Goal: Communication & Community: Connect with others

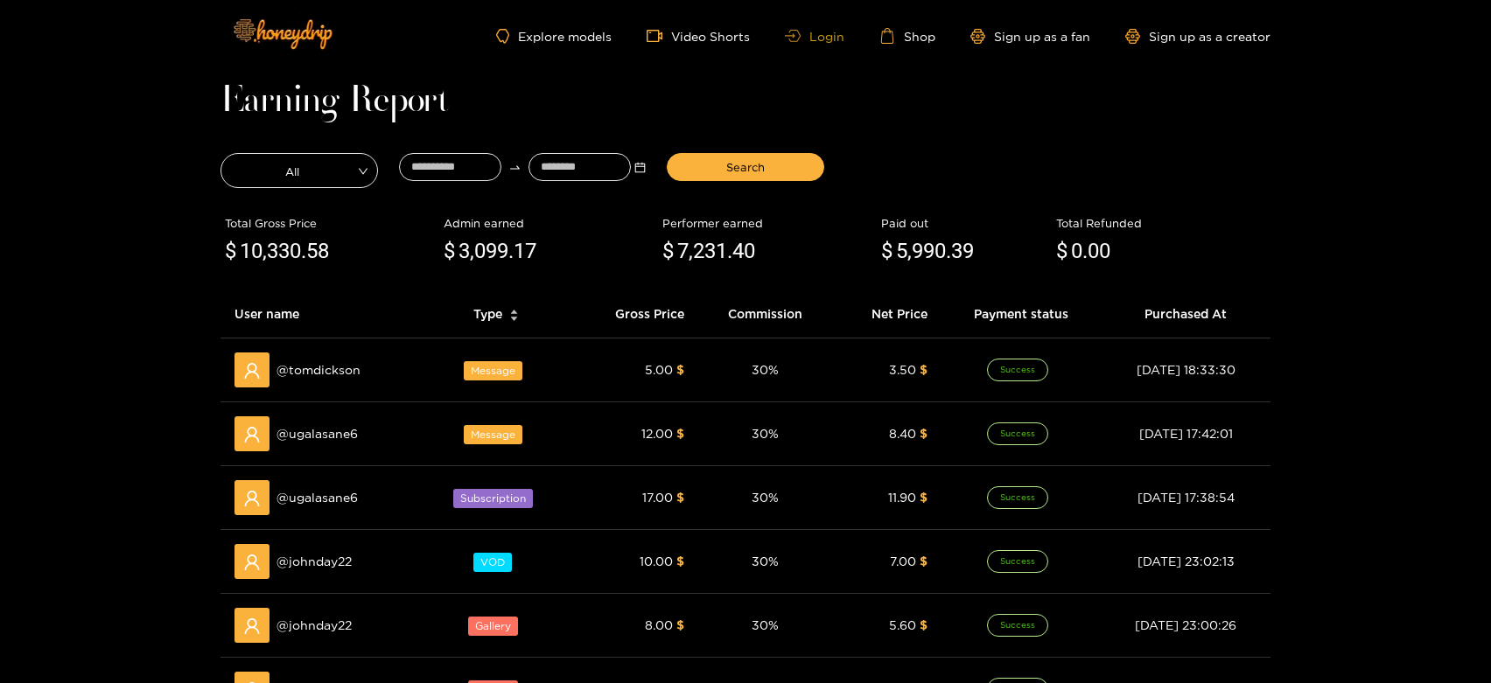
click at [835, 38] on link "Login" at bounding box center [814, 36] width 59 height 13
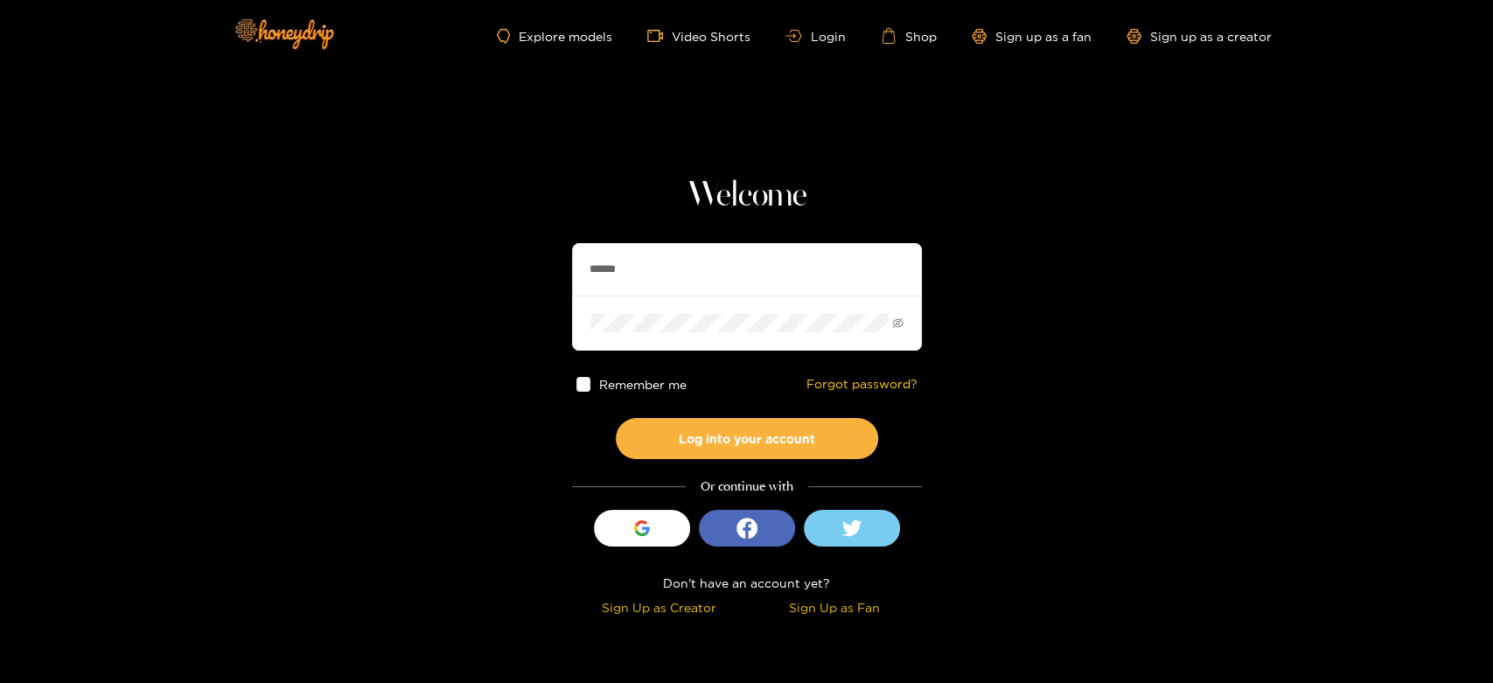
drag, startPoint x: 672, startPoint y: 257, endPoint x: 695, endPoint y: 290, distance: 40.1
click at [544, 265] on section "Welcome ****** Remember me Forgot password? Log into your account Or continue w…" at bounding box center [746, 311] width 1493 height 622
paste input "*******"
type input "**********"
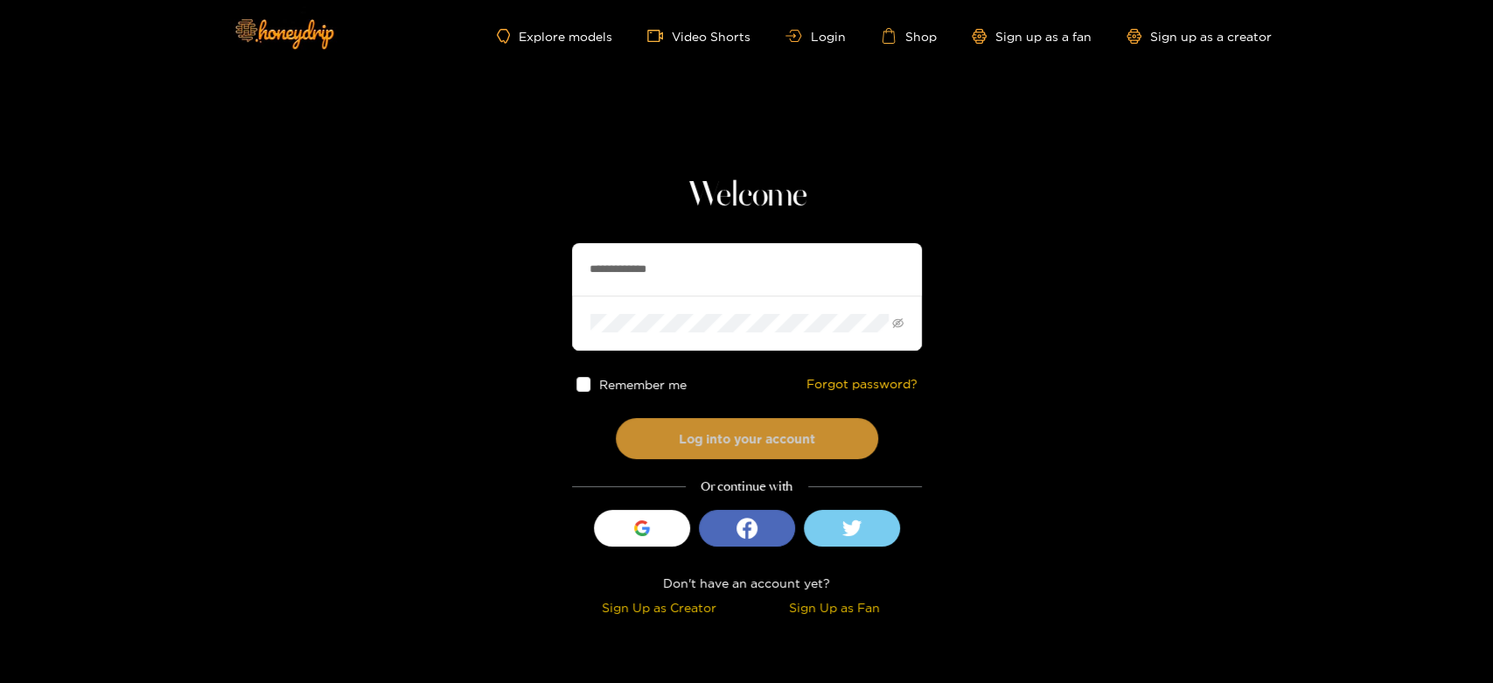
click at [641, 422] on button "Log into your account" at bounding box center [747, 438] width 262 height 41
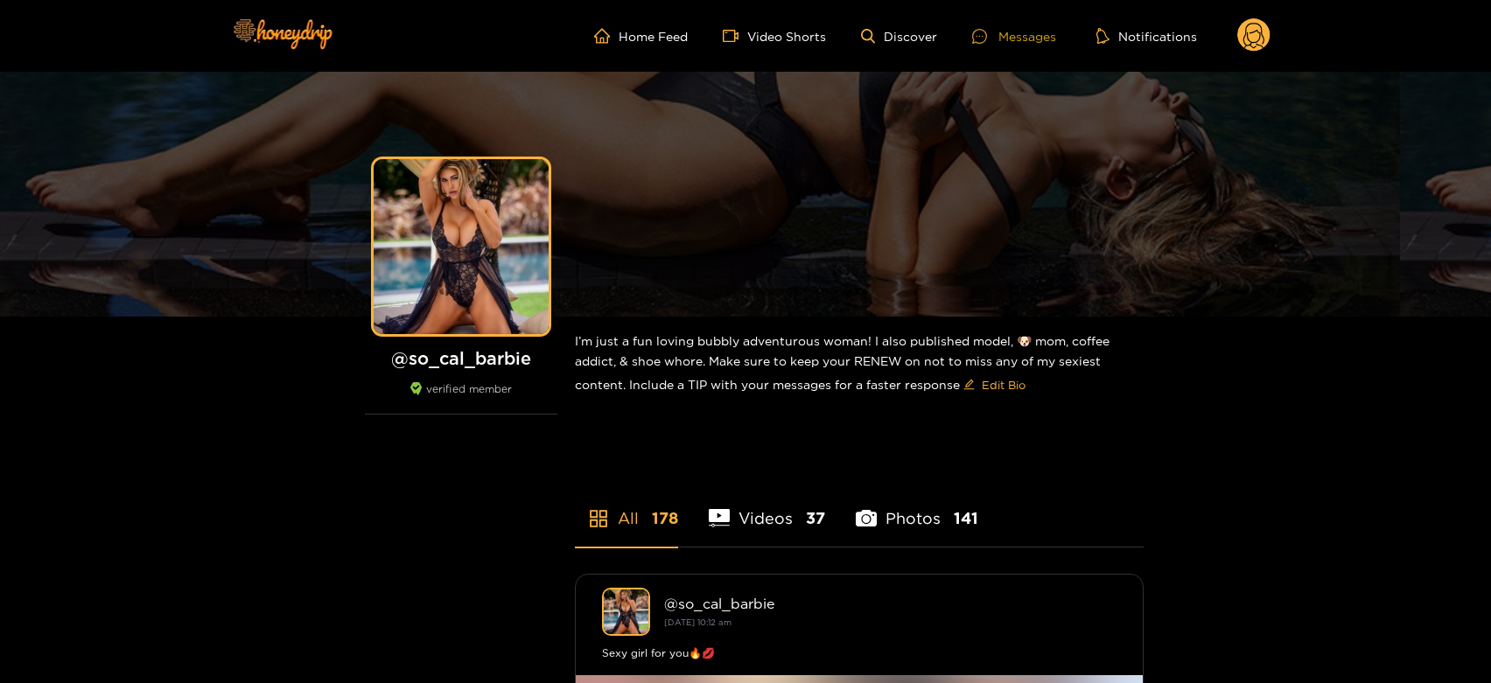
click at [983, 31] on icon at bounding box center [979, 36] width 15 height 15
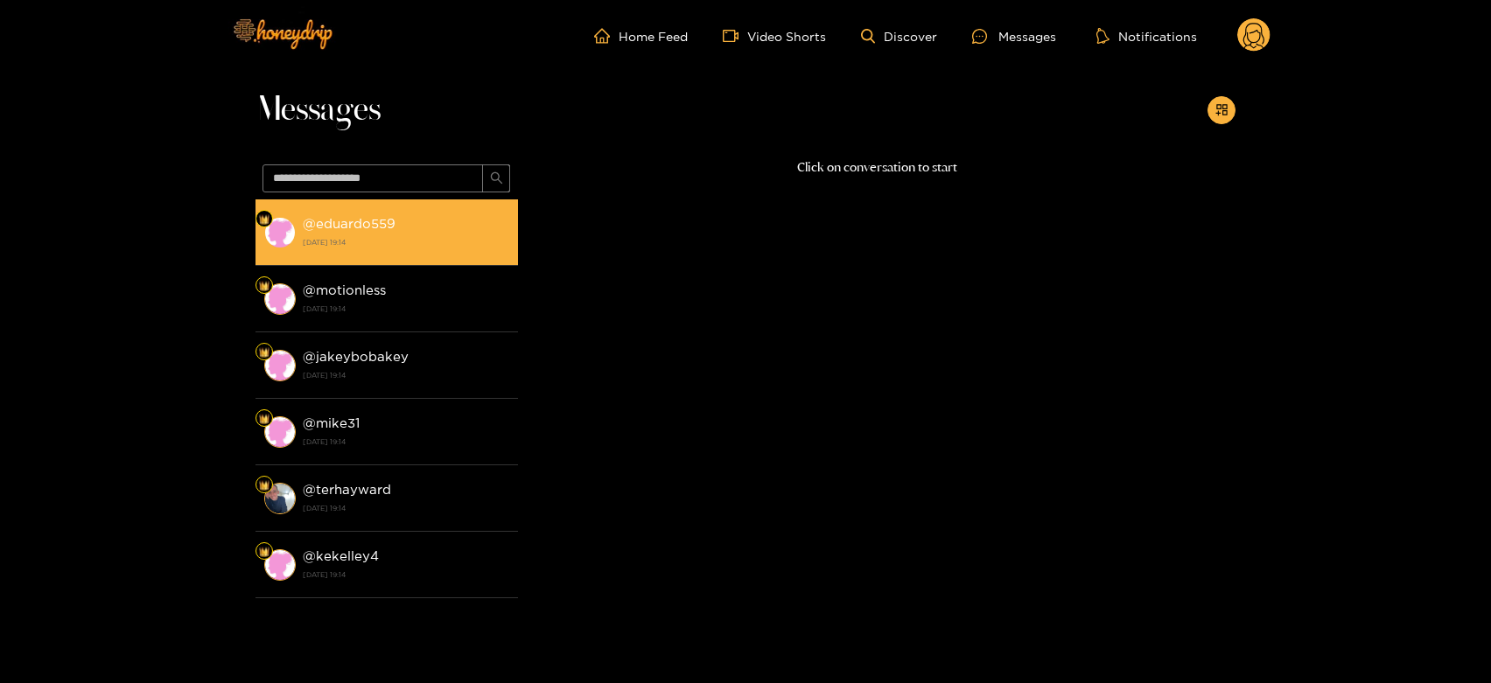
click at [434, 215] on div "@ eduardo559 [DATE] 19:14" at bounding box center [406, 232] width 206 height 39
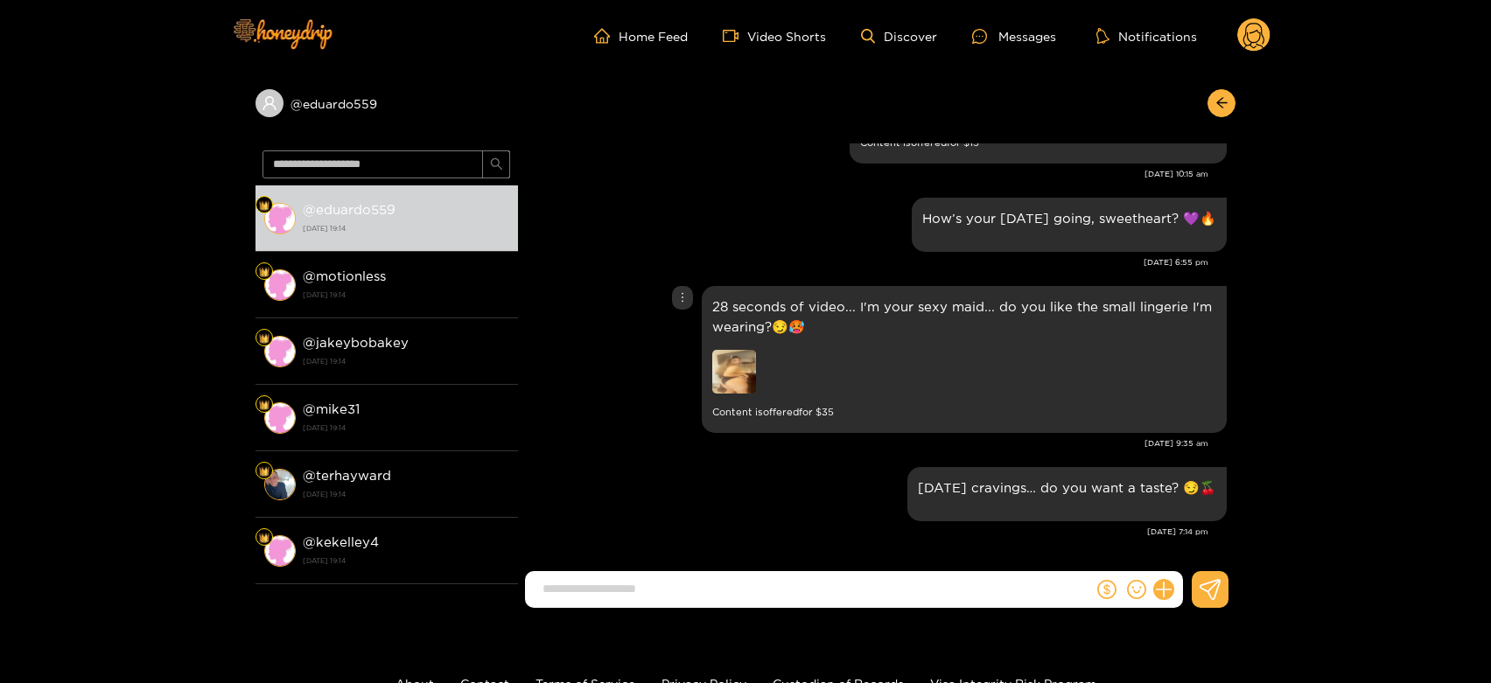
scroll to position [2487, 0]
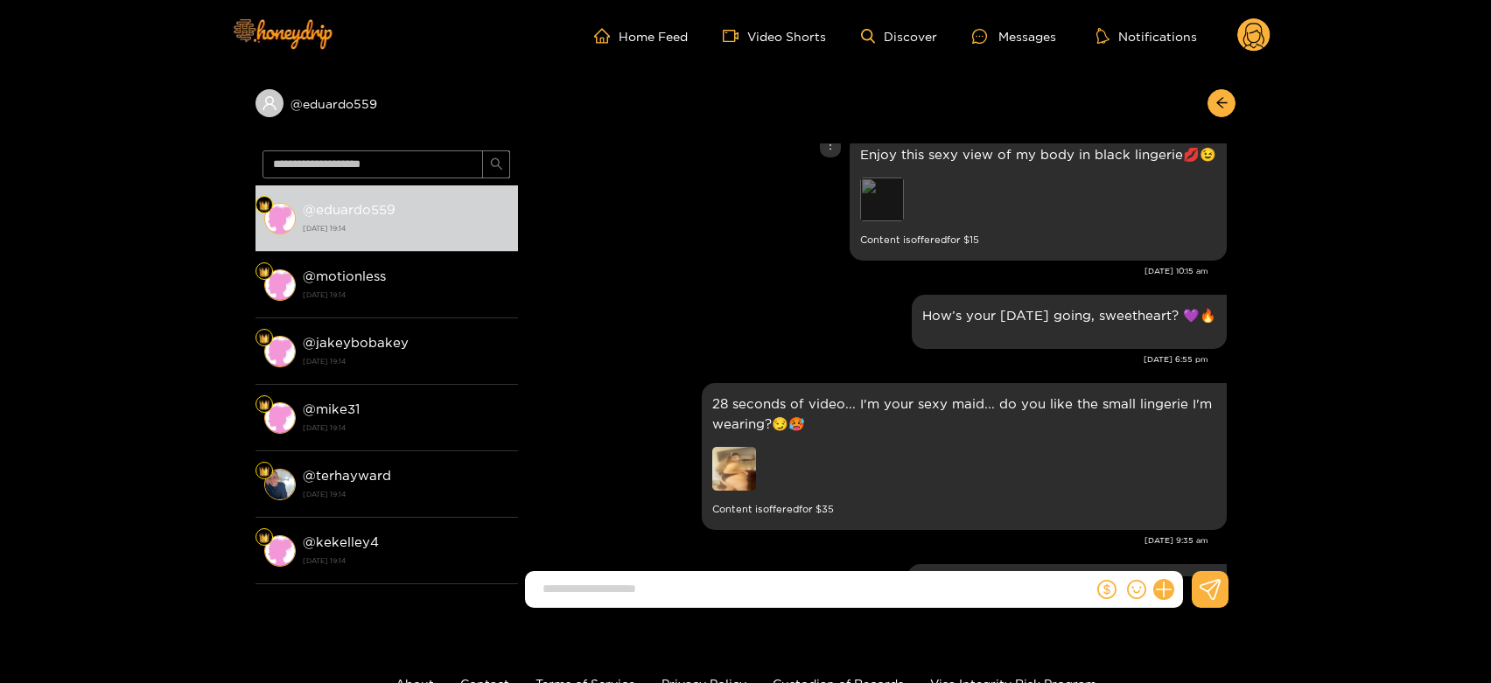
click at [893, 181] on div "Preview" at bounding box center [882, 200] width 44 height 44
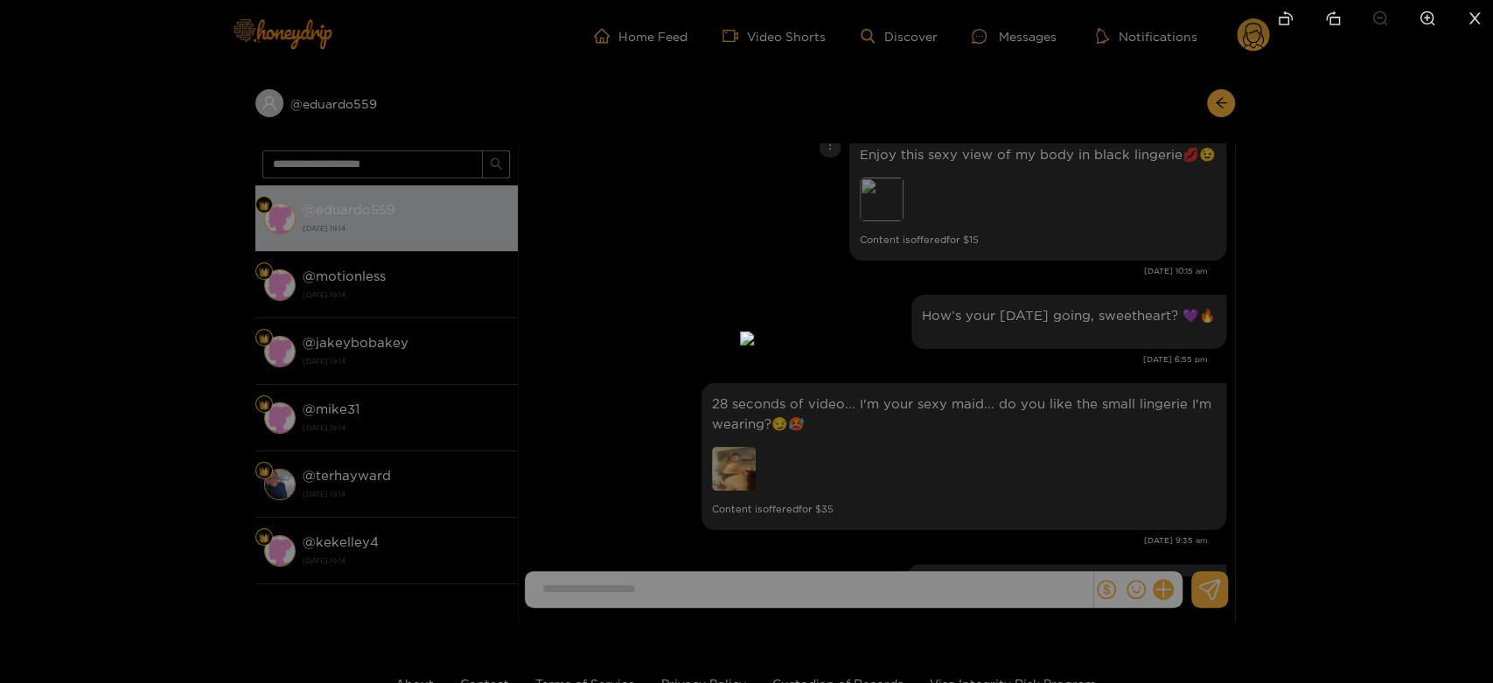
click at [1128, 206] on div at bounding box center [746, 341] width 1493 height 683
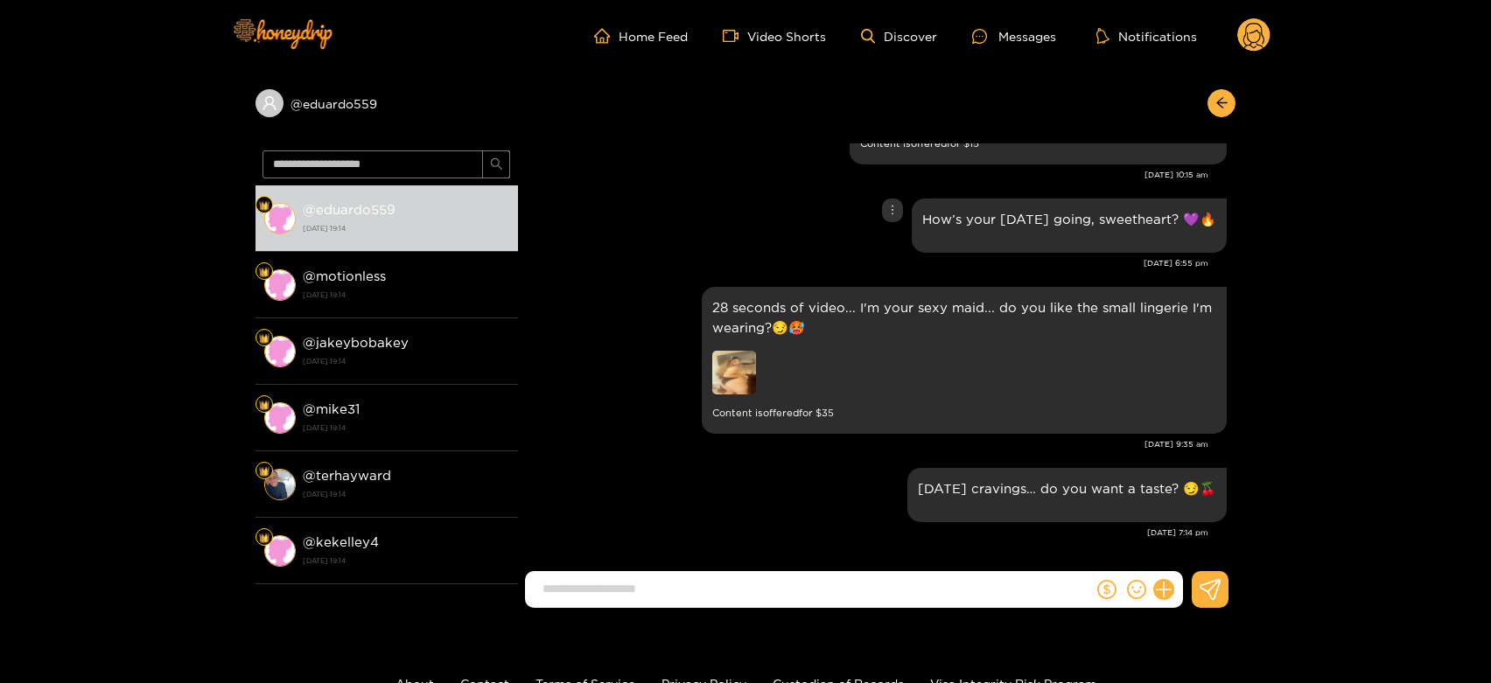
scroll to position [2584, 0]
click at [734, 360] on img at bounding box center [734, 372] width 44 height 44
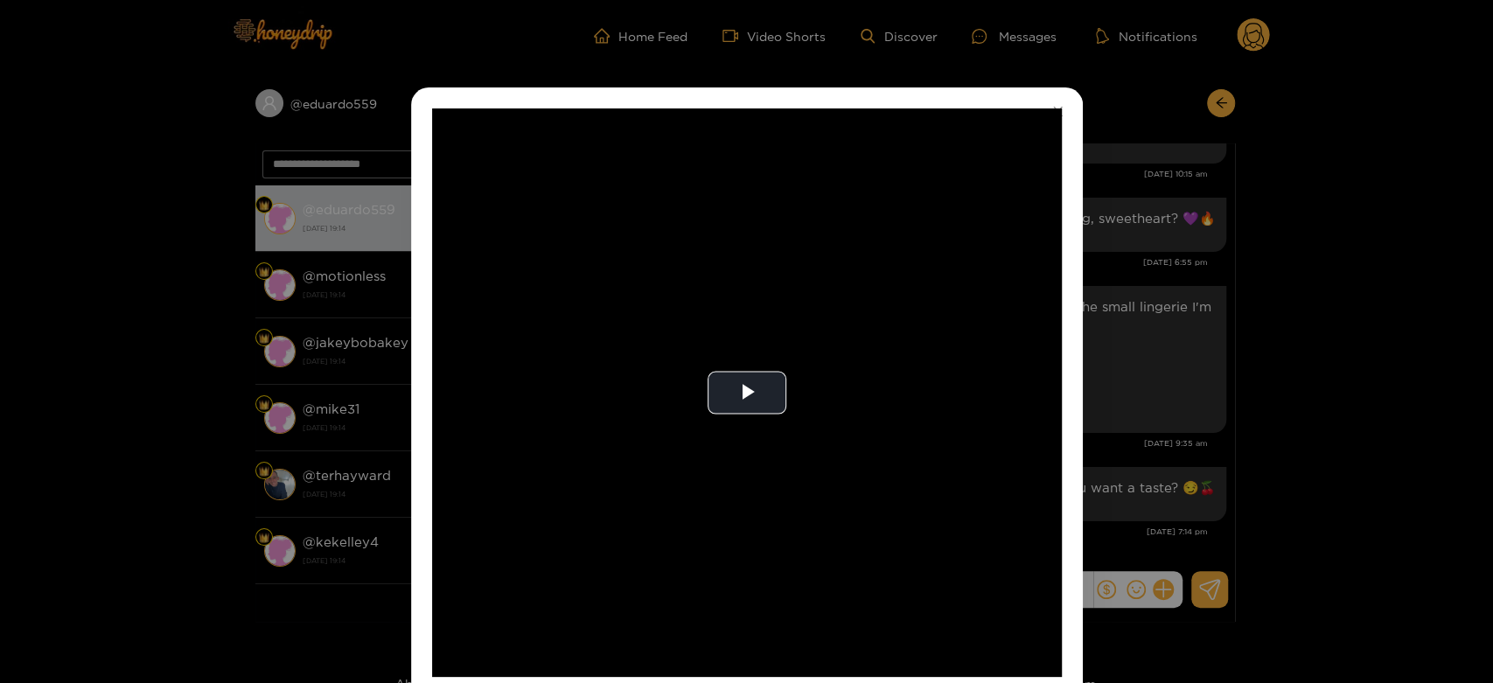
click at [734, 360] on video "Video Player" at bounding box center [747, 392] width 630 height 569
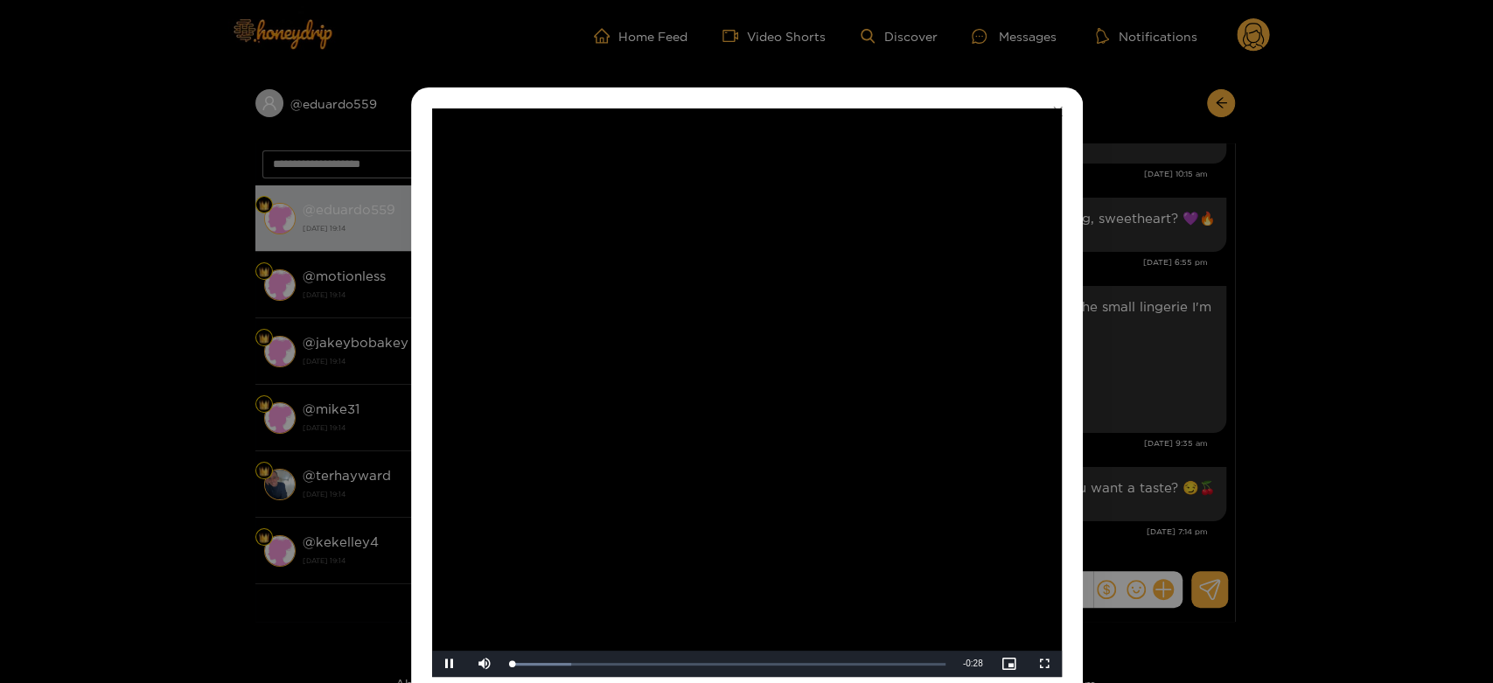
click at [734, 360] on video "Video Player" at bounding box center [747, 392] width 630 height 569
click at [1236, 304] on div "**********" at bounding box center [746, 341] width 1493 height 683
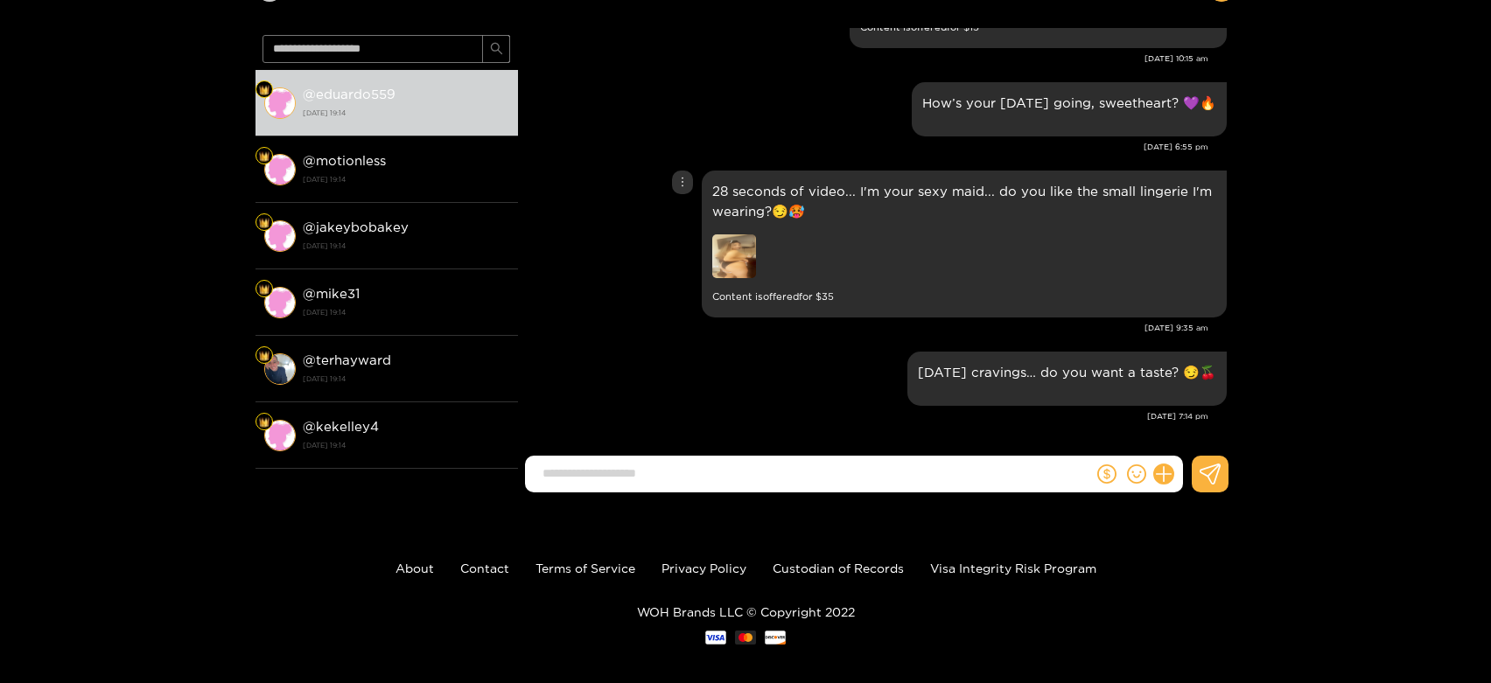
scroll to position [129, 0]
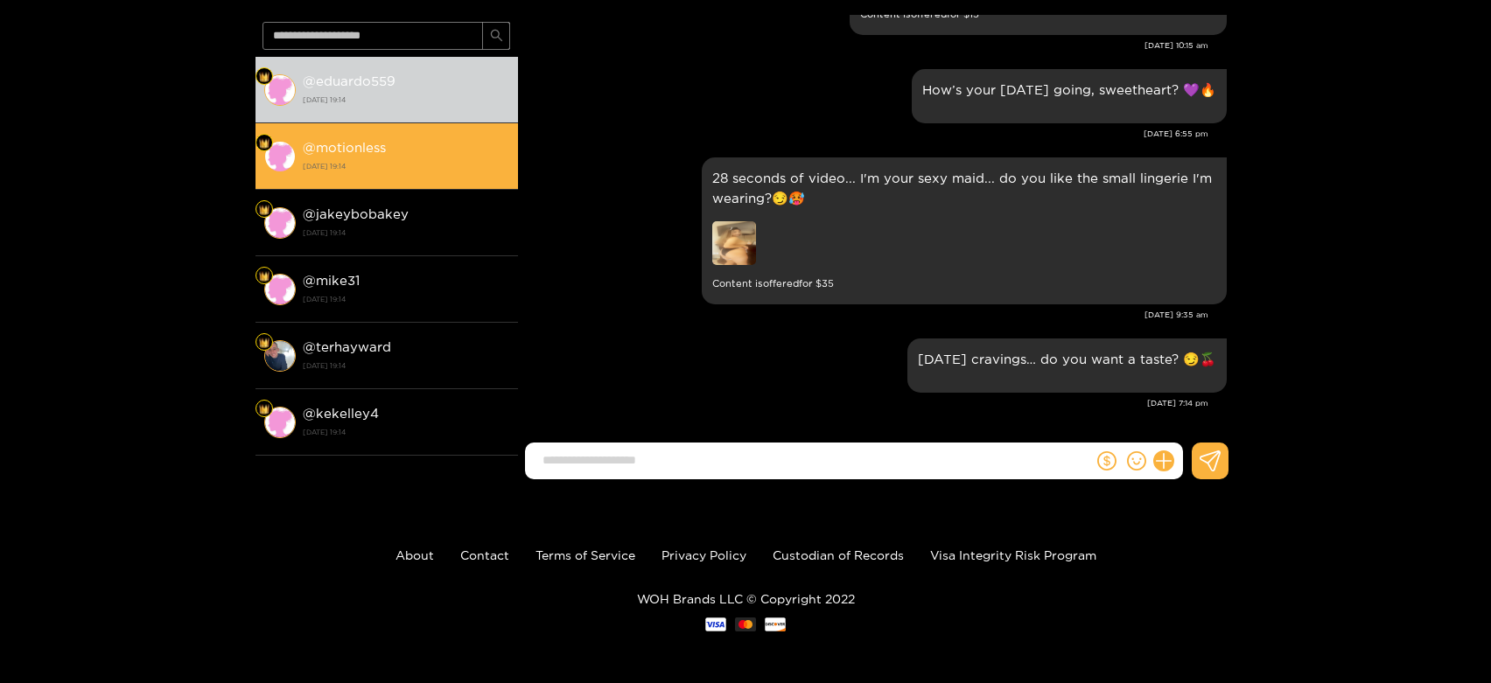
click at [423, 134] on li "@ motionless [DATE] 19:14" at bounding box center [386, 156] width 262 height 66
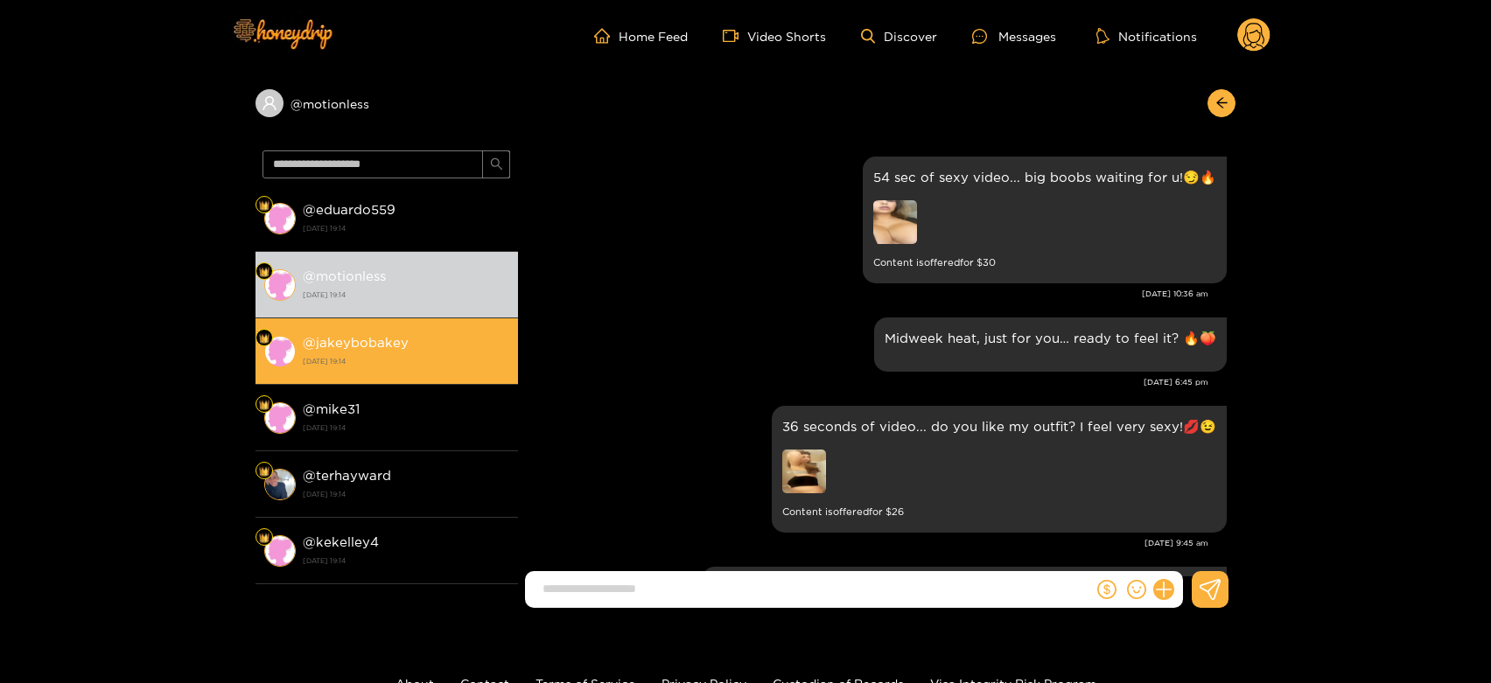
scroll to position [2584, 0]
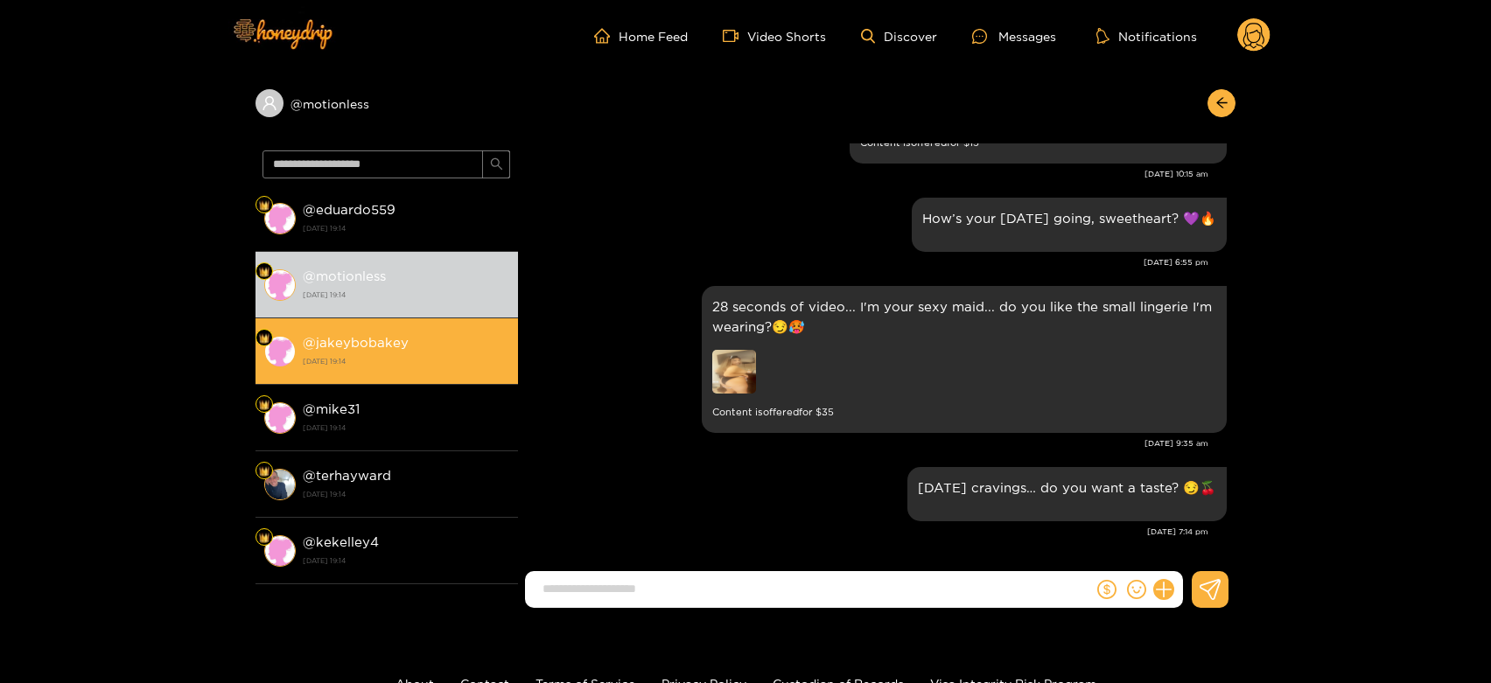
click at [460, 340] on div "@ jakeybobakey [DATE] 19:14" at bounding box center [406, 351] width 206 height 39
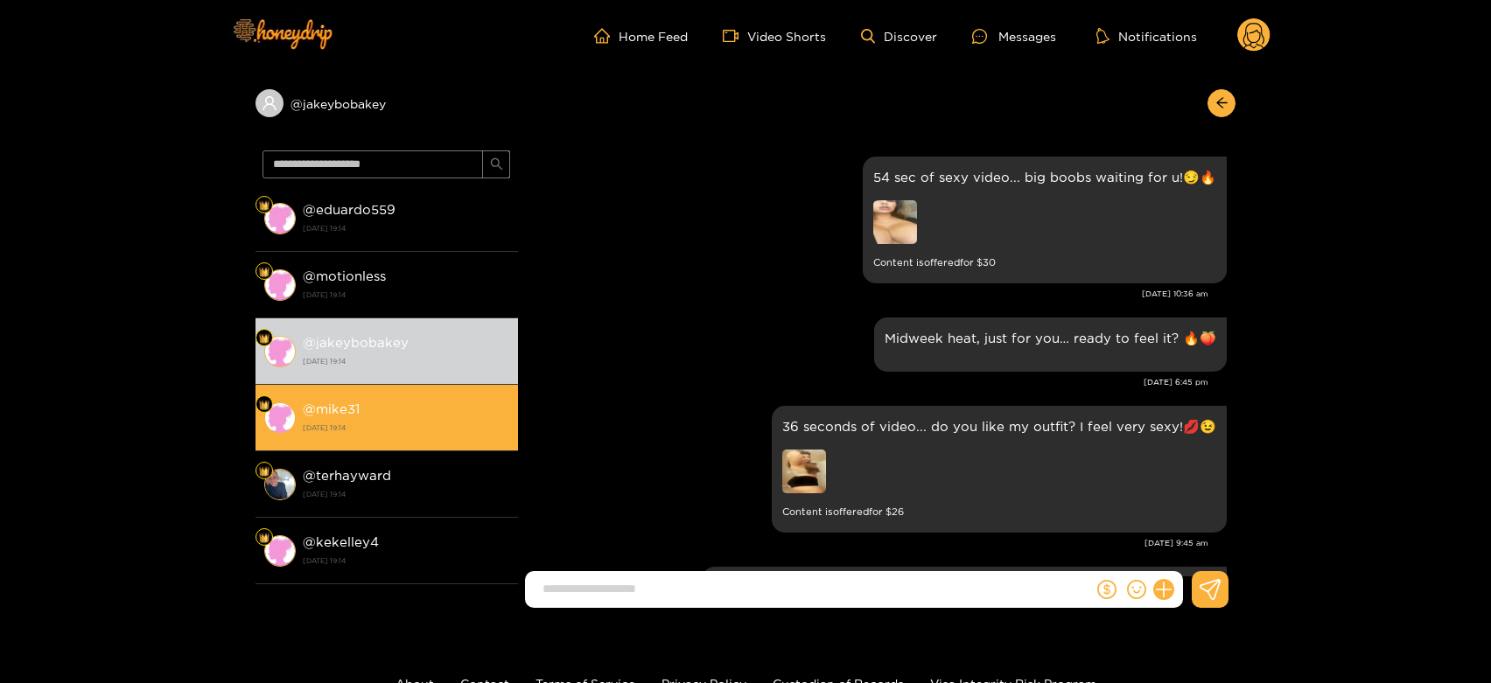
scroll to position [2584, 0]
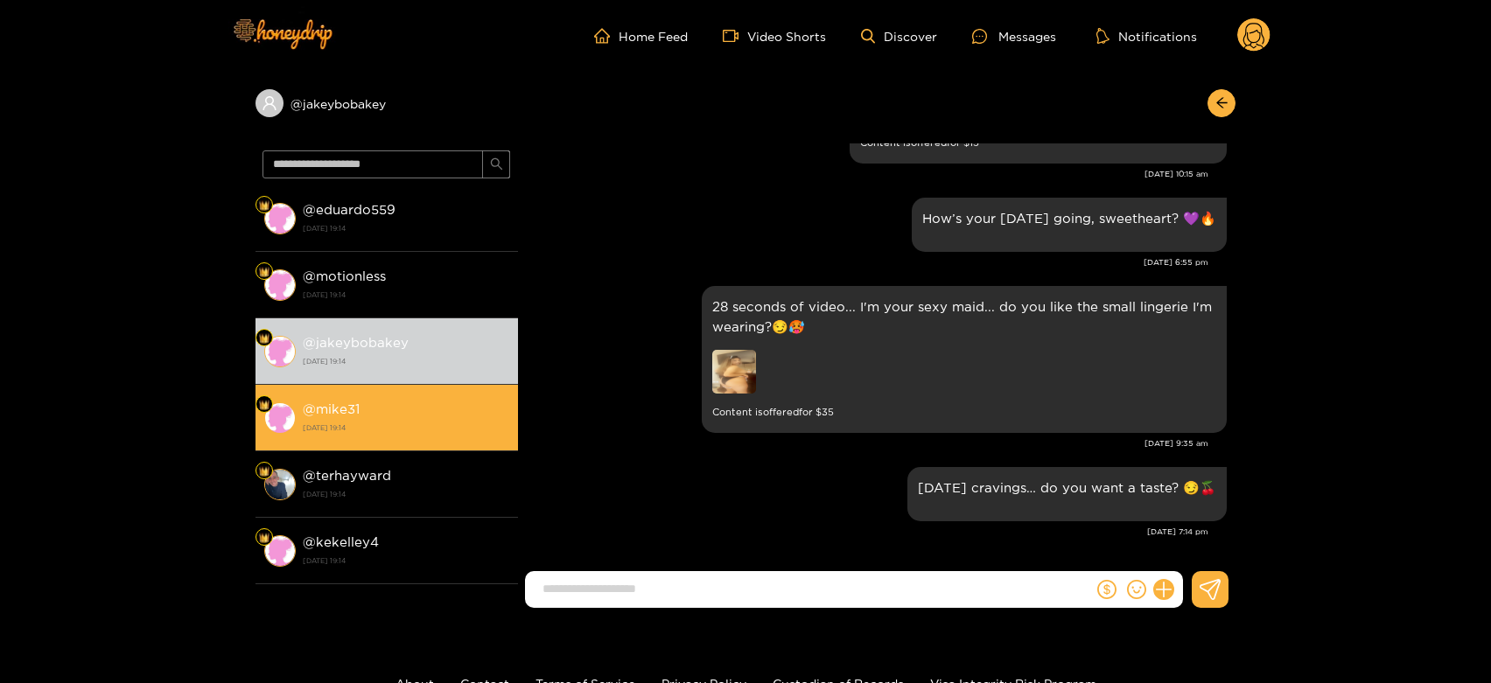
click at [435, 435] on strong "[DATE] 19:14" at bounding box center [406, 428] width 206 height 16
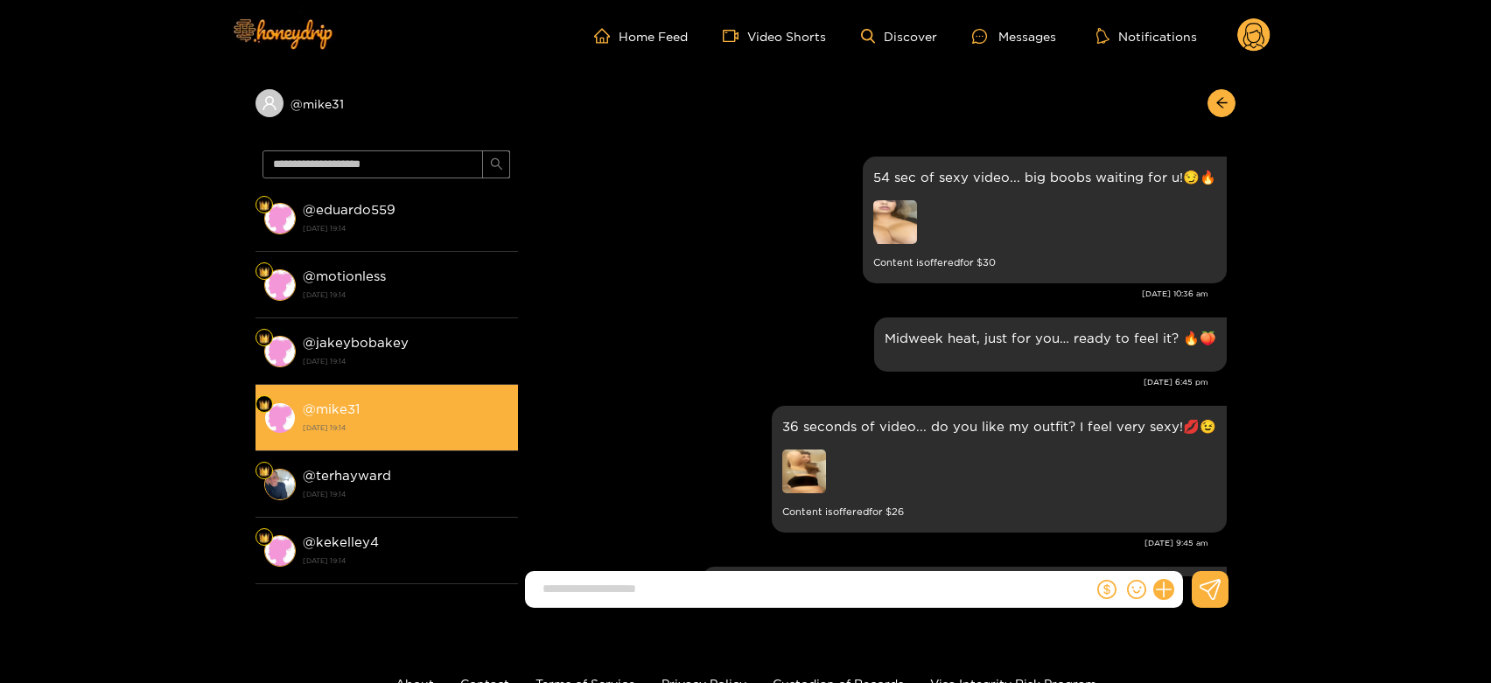
scroll to position [2584, 0]
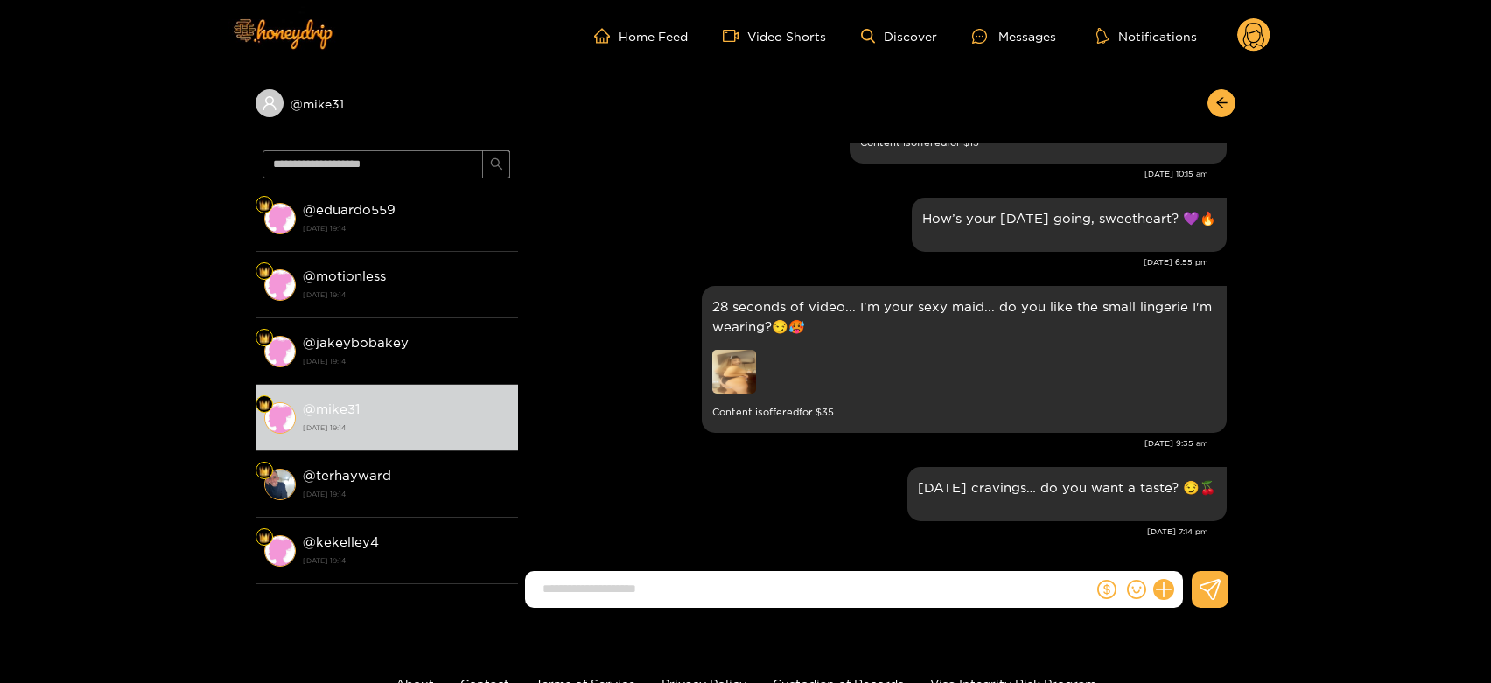
click at [1261, 38] on circle at bounding box center [1253, 34] width 33 height 33
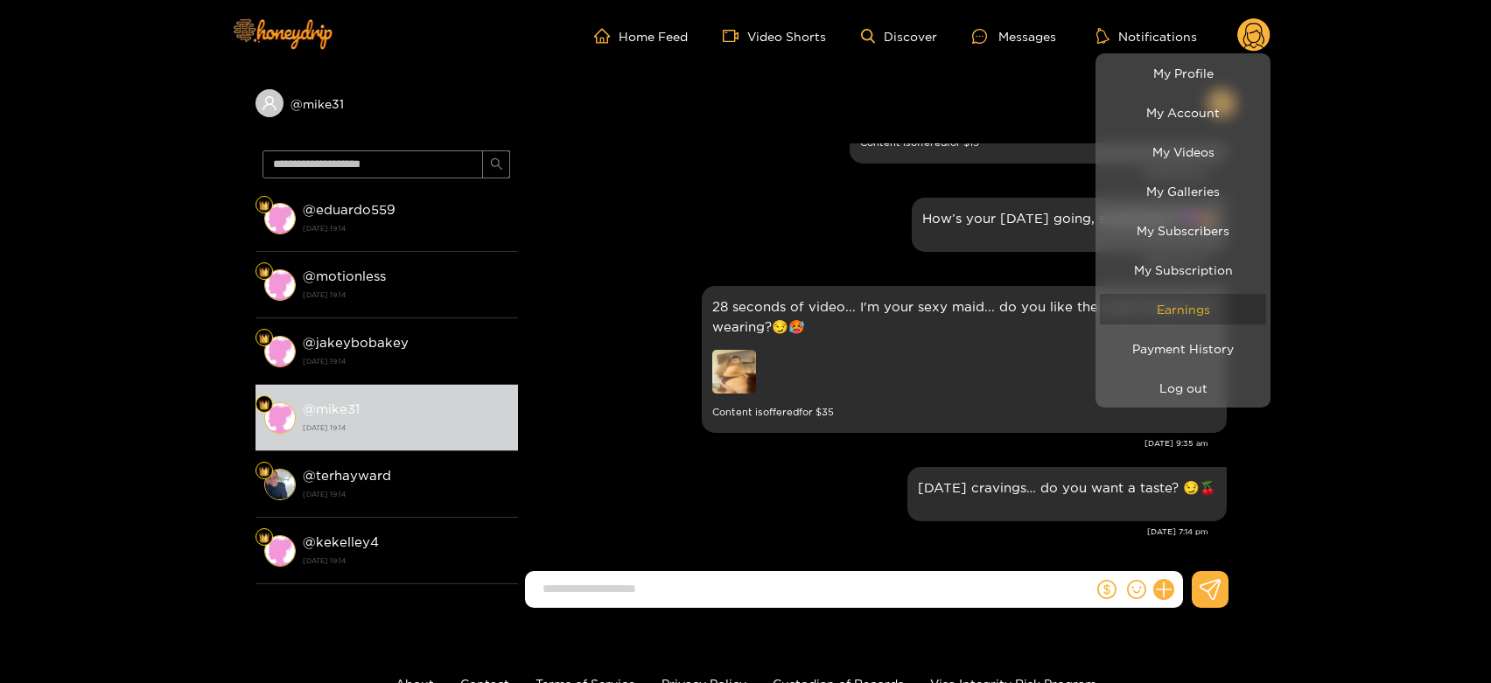
click at [1185, 313] on link "Earnings" at bounding box center [1183, 309] width 166 height 31
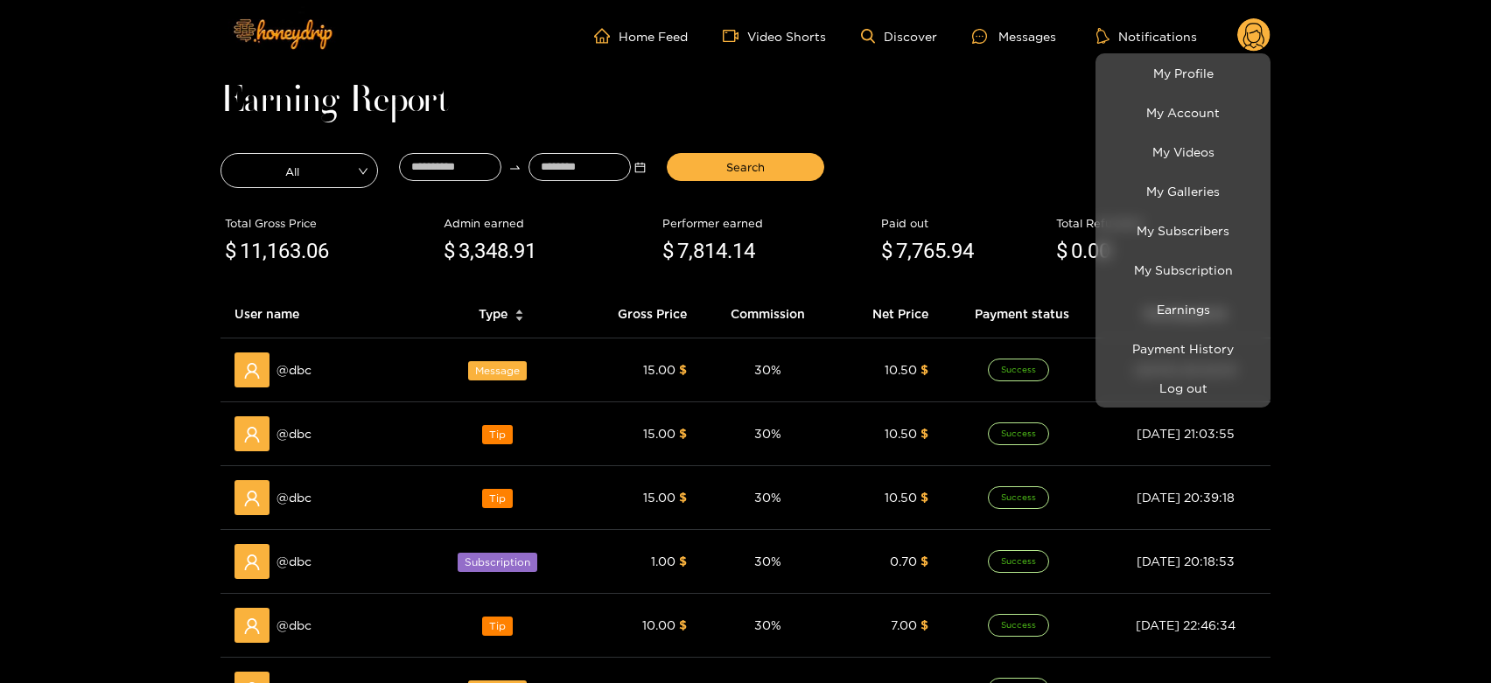
click at [301, 369] on div at bounding box center [745, 341] width 1491 height 683
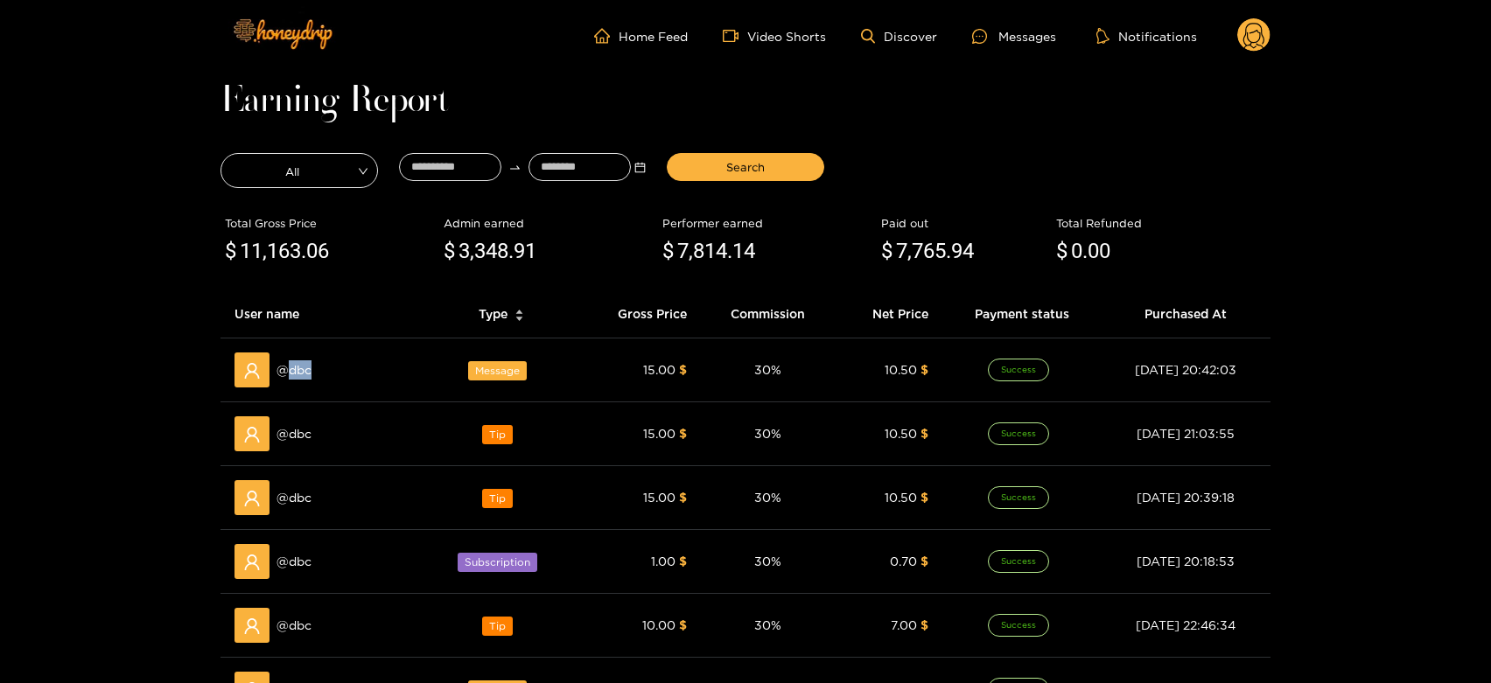
click at [301, 369] on span "@ dbc" at bounding box center [293, 369] width 35 height 19
copy span "dbc"
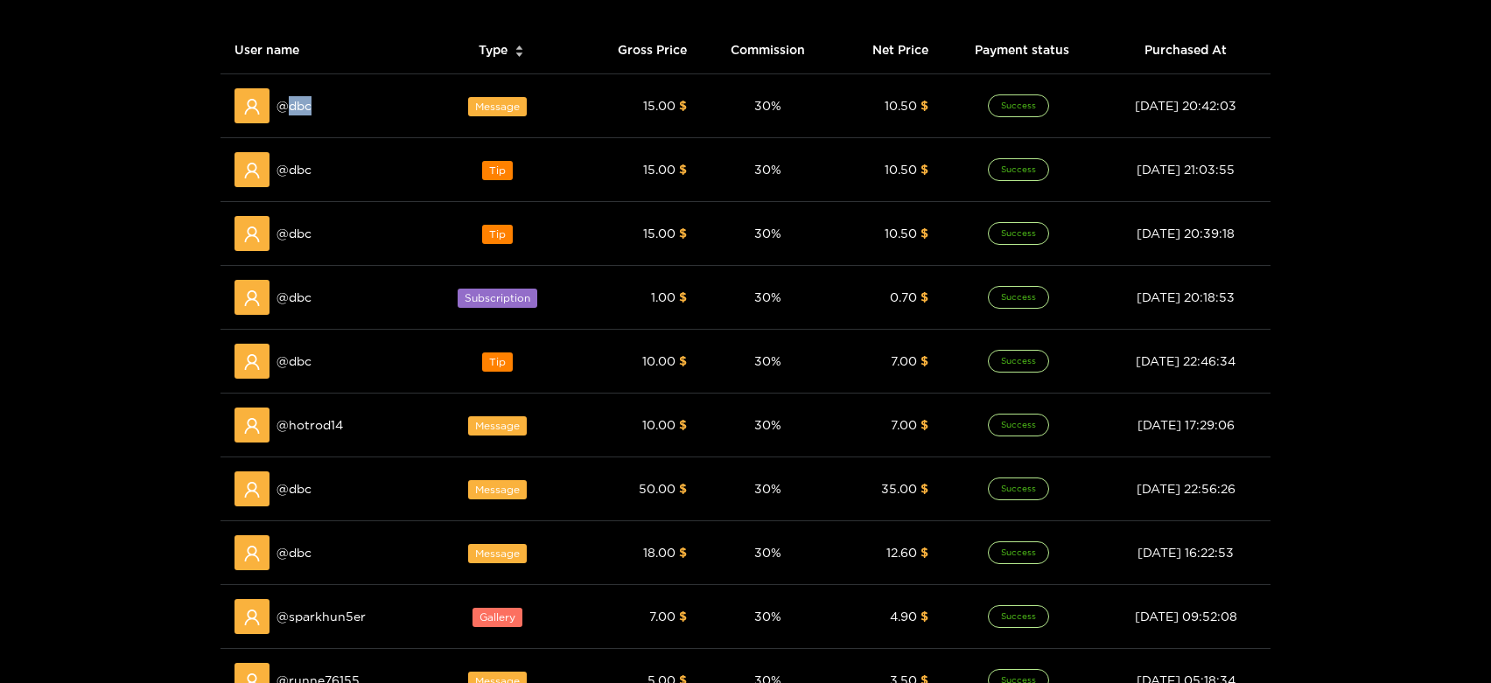
scroll to position [291, 0]
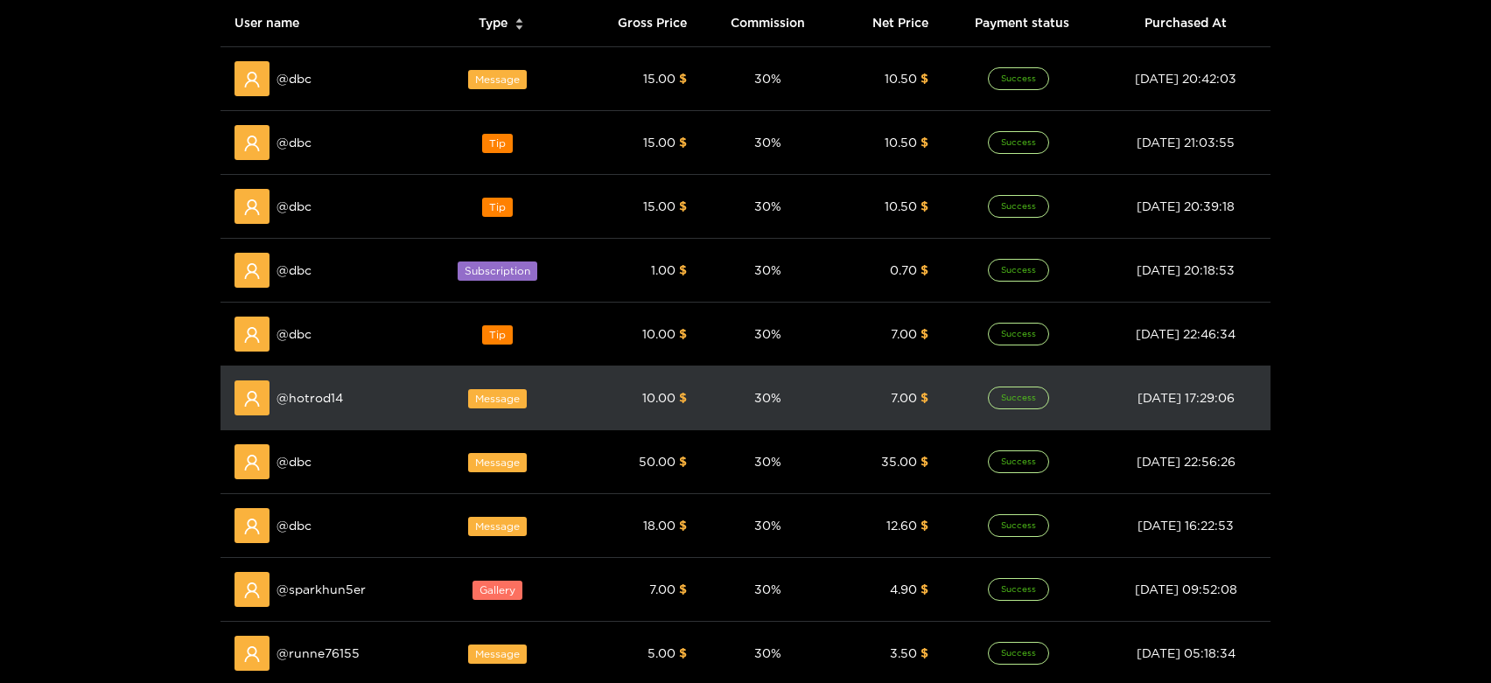
click at [332, 381] on div "@ hotrod14" at bounding box center [323, 398] width 178 height 35
click at [329, 398] on span "@ hotrod14" at bounding box center [309, 397] width 66 height 19
copy span "hotrod14"
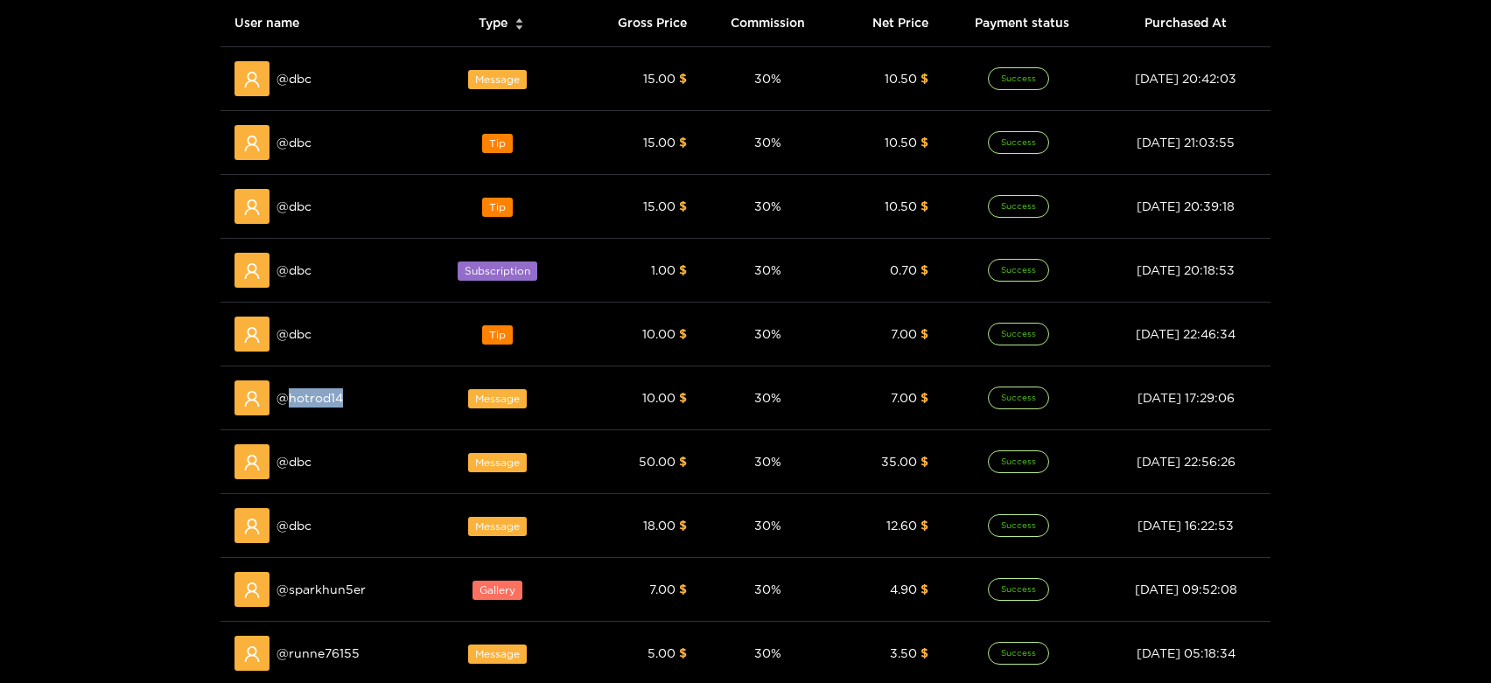
scroll to position [0, 0]
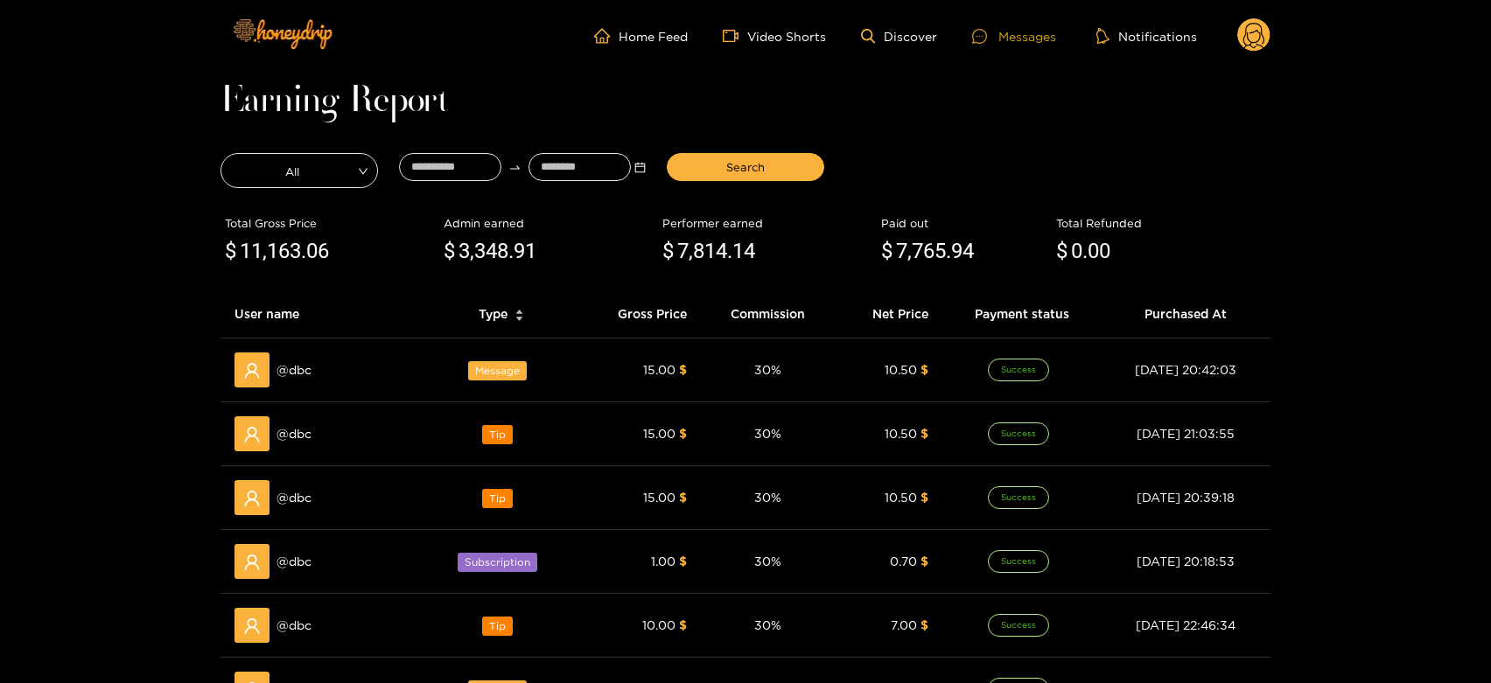
click at [1001, 37] on div "Messages" at bounding box center [1014, 36] width 84 height 20
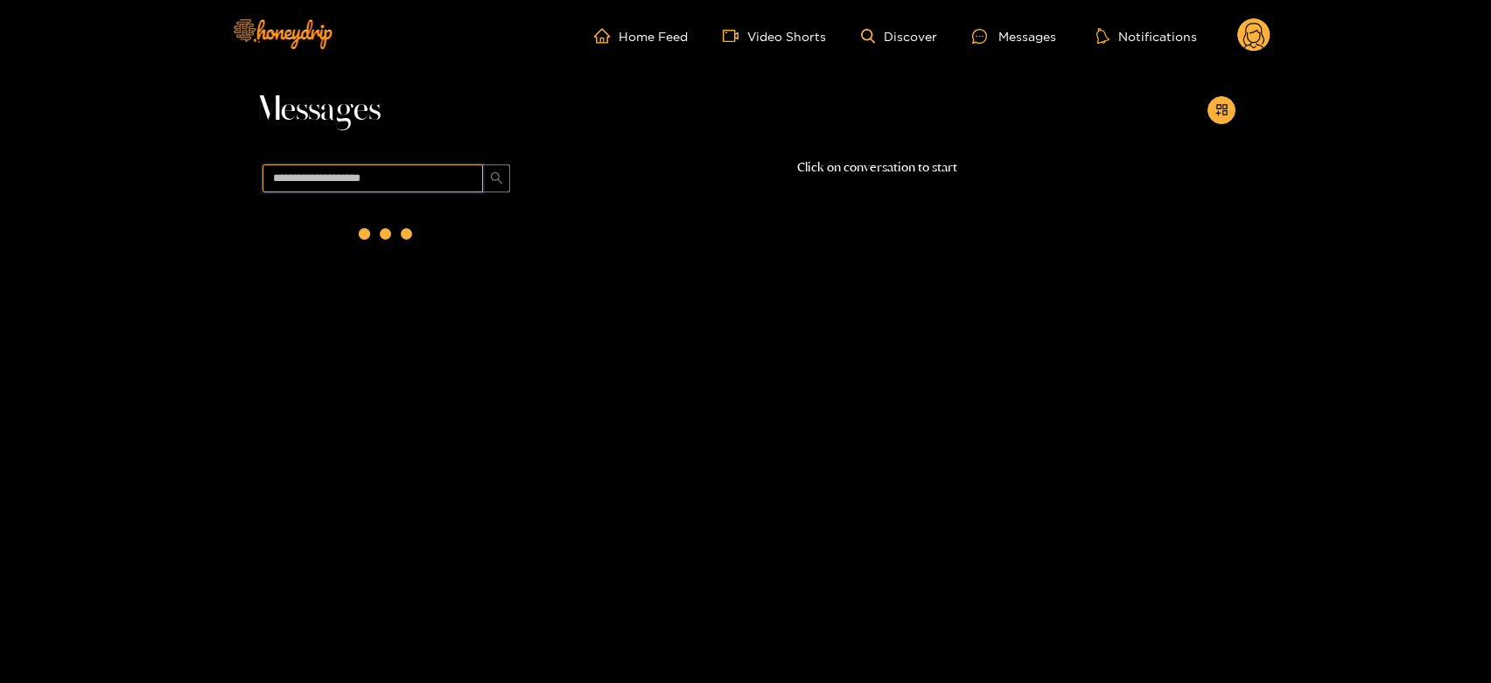
click at [381, 172] on input "text" at bounding box center [372, 178] width 220 height 28
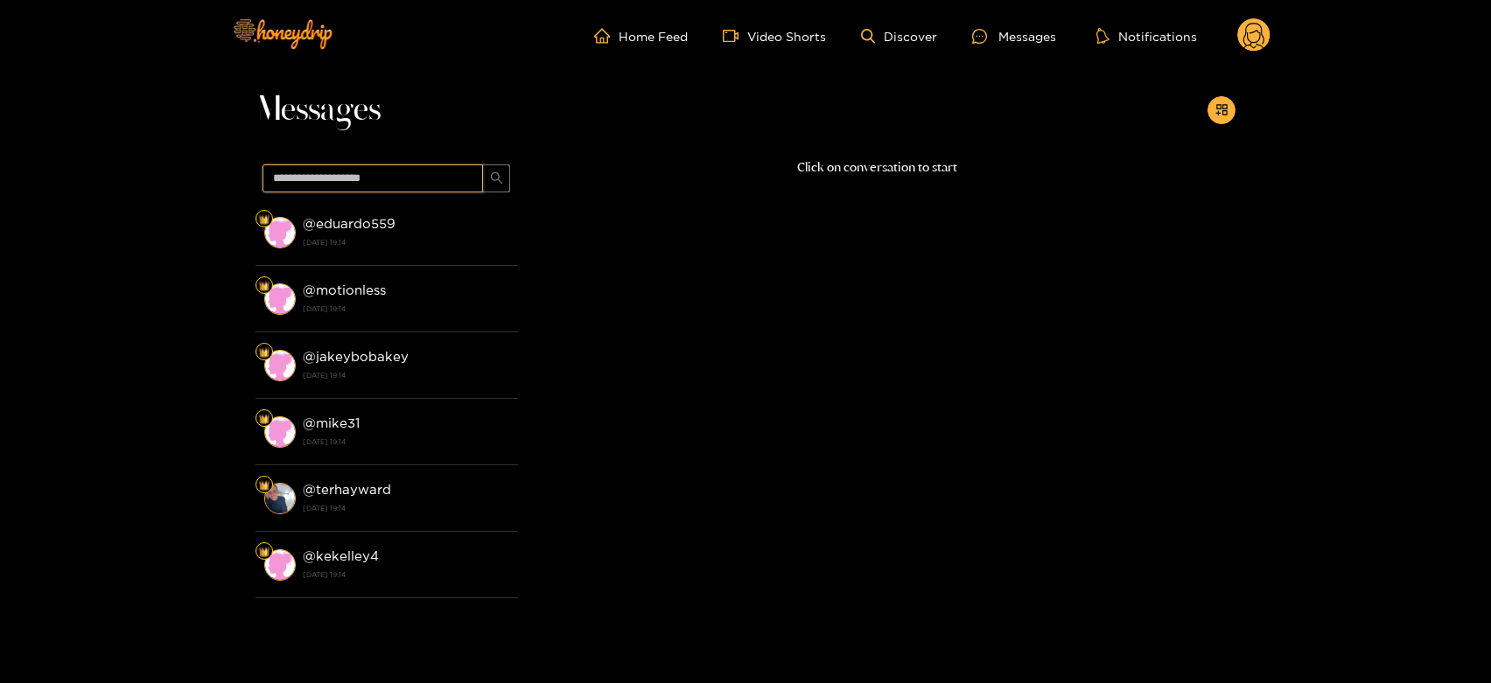
paste input "********"
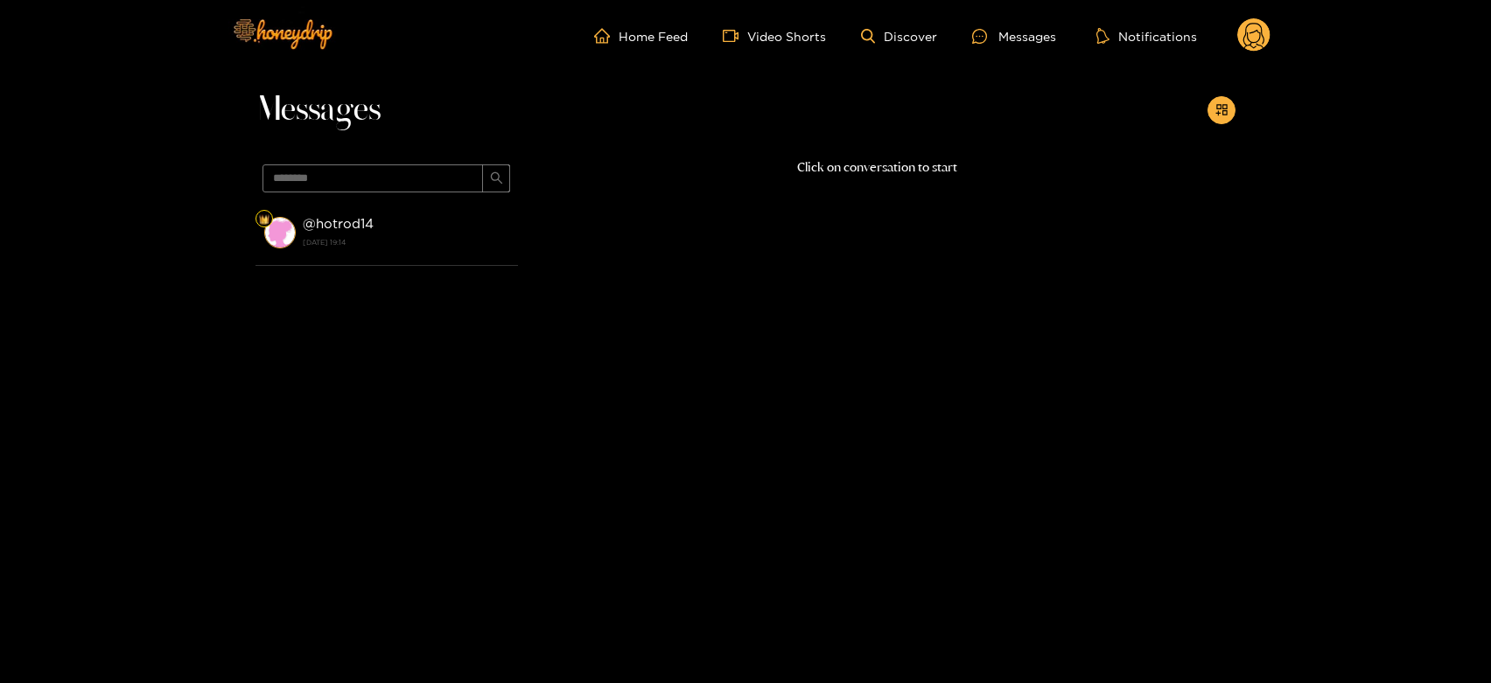
click at [372, 229] on strong "@ hotrod14" at bounding box center [338, 223] width 71 height 15
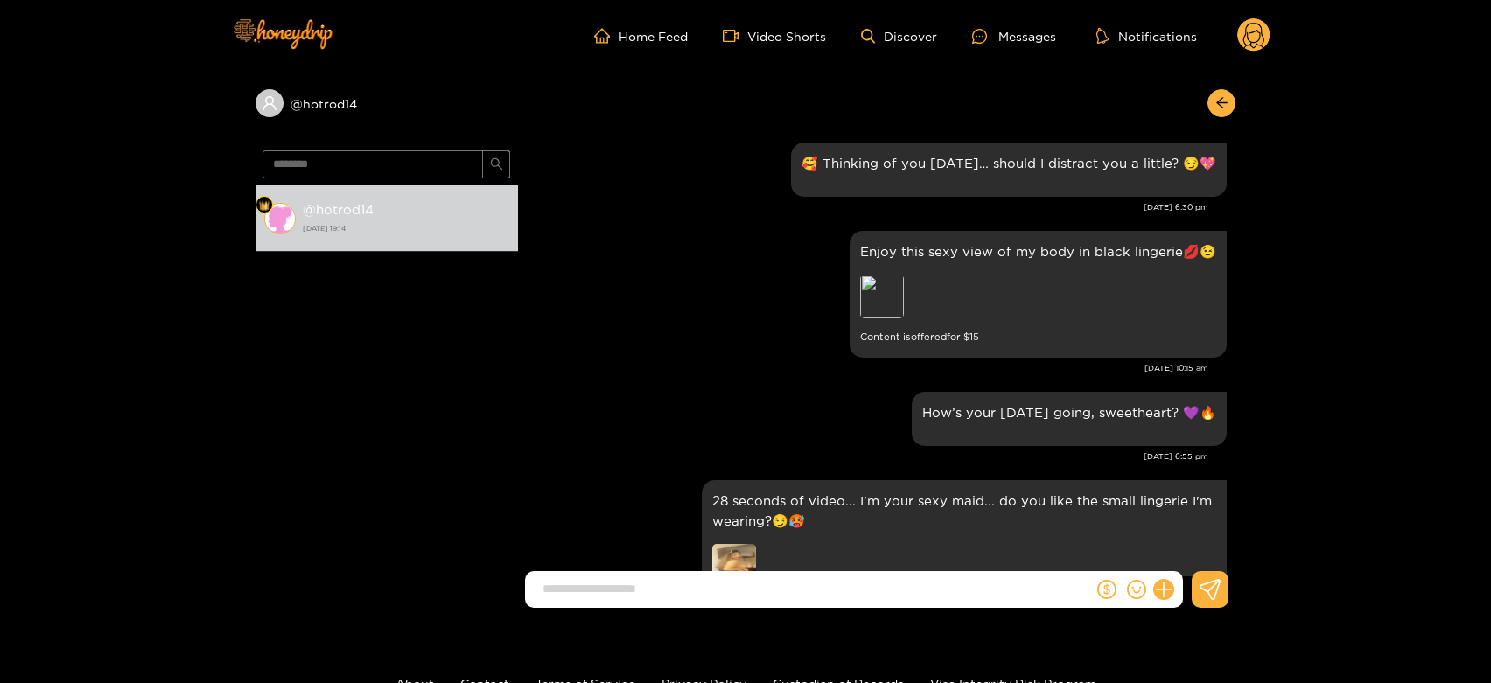
scroll to position [2196, 0]
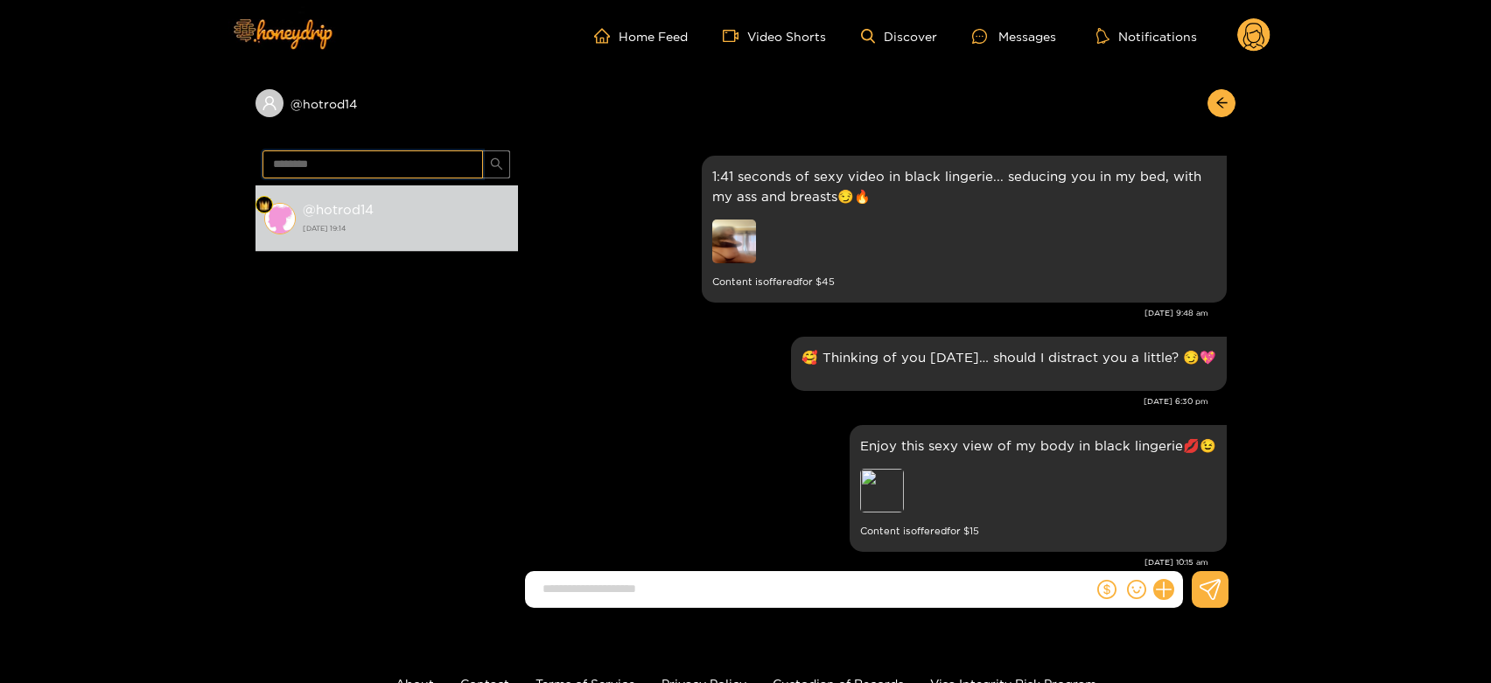
click at [386, 156] on input "********" at bounding box center [372, 164] width 220 height 28
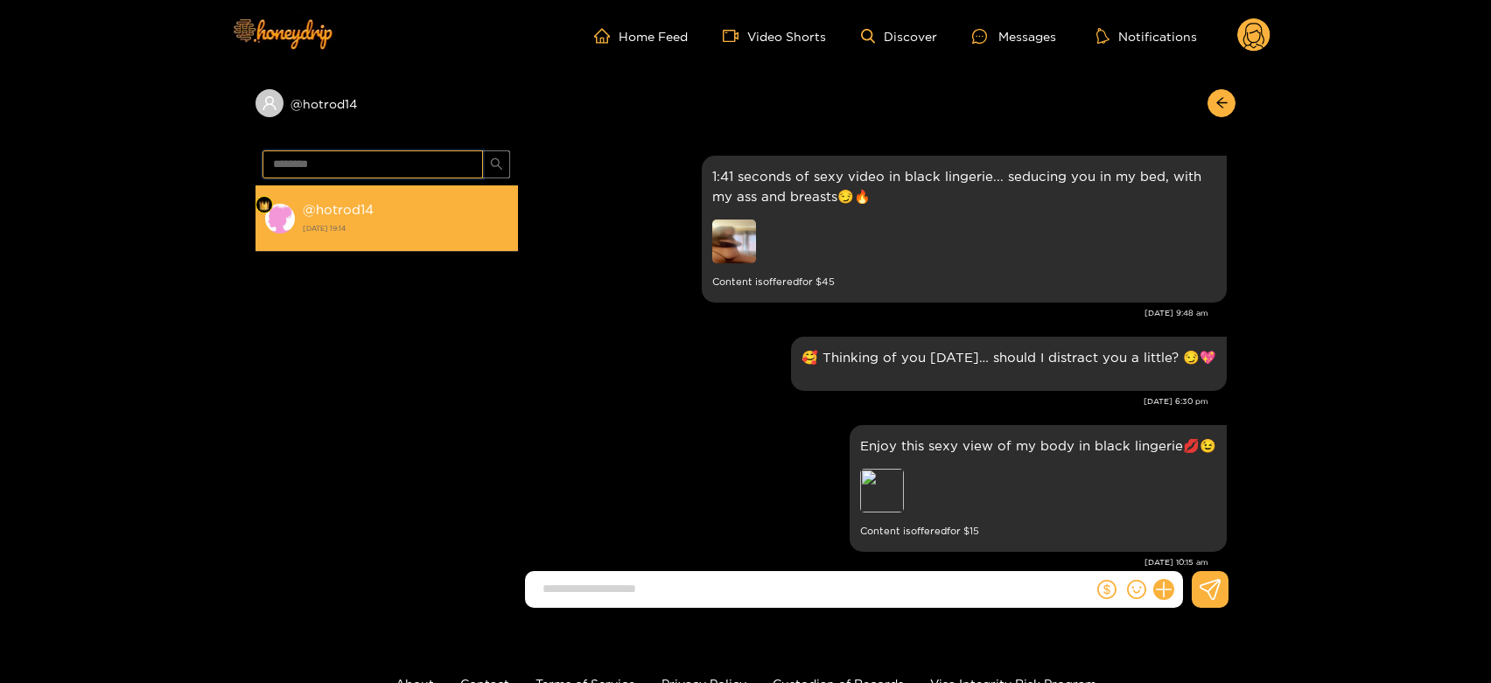
paste input "text"
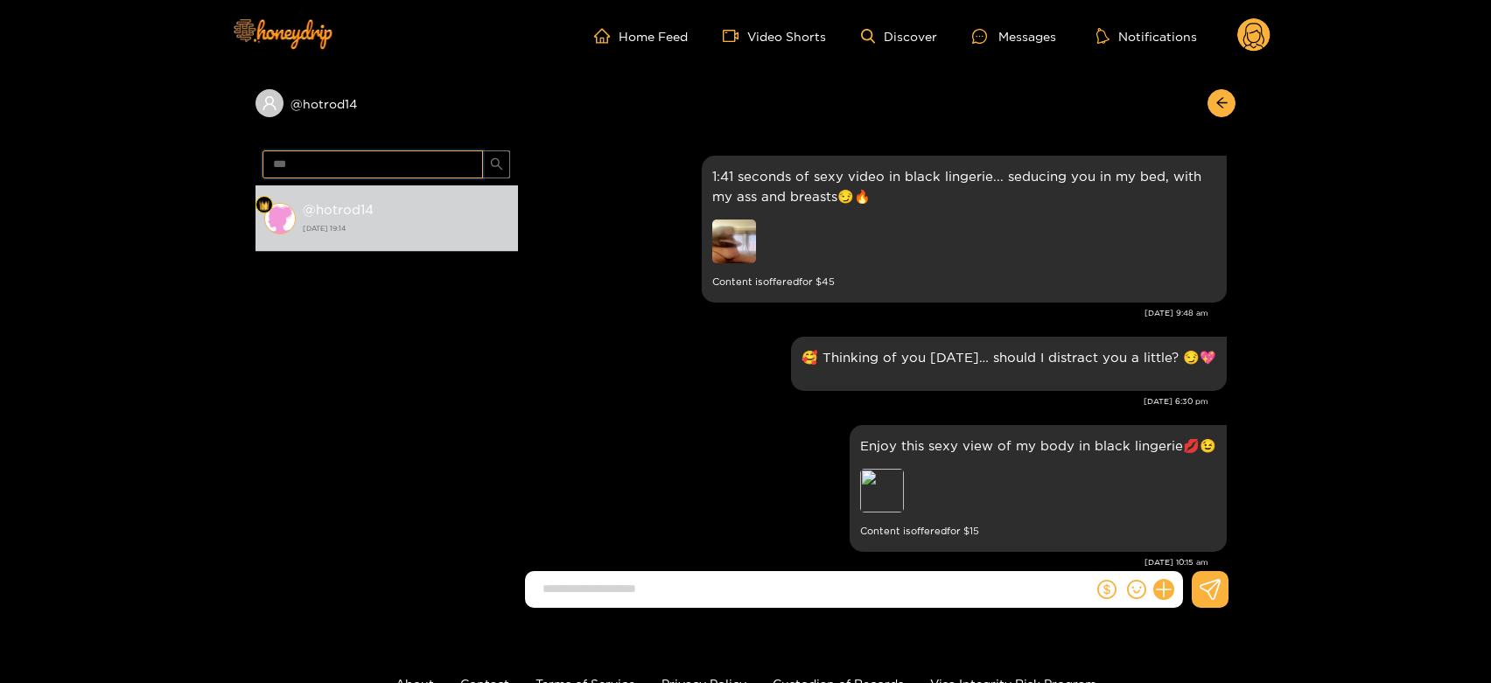
type input "***"
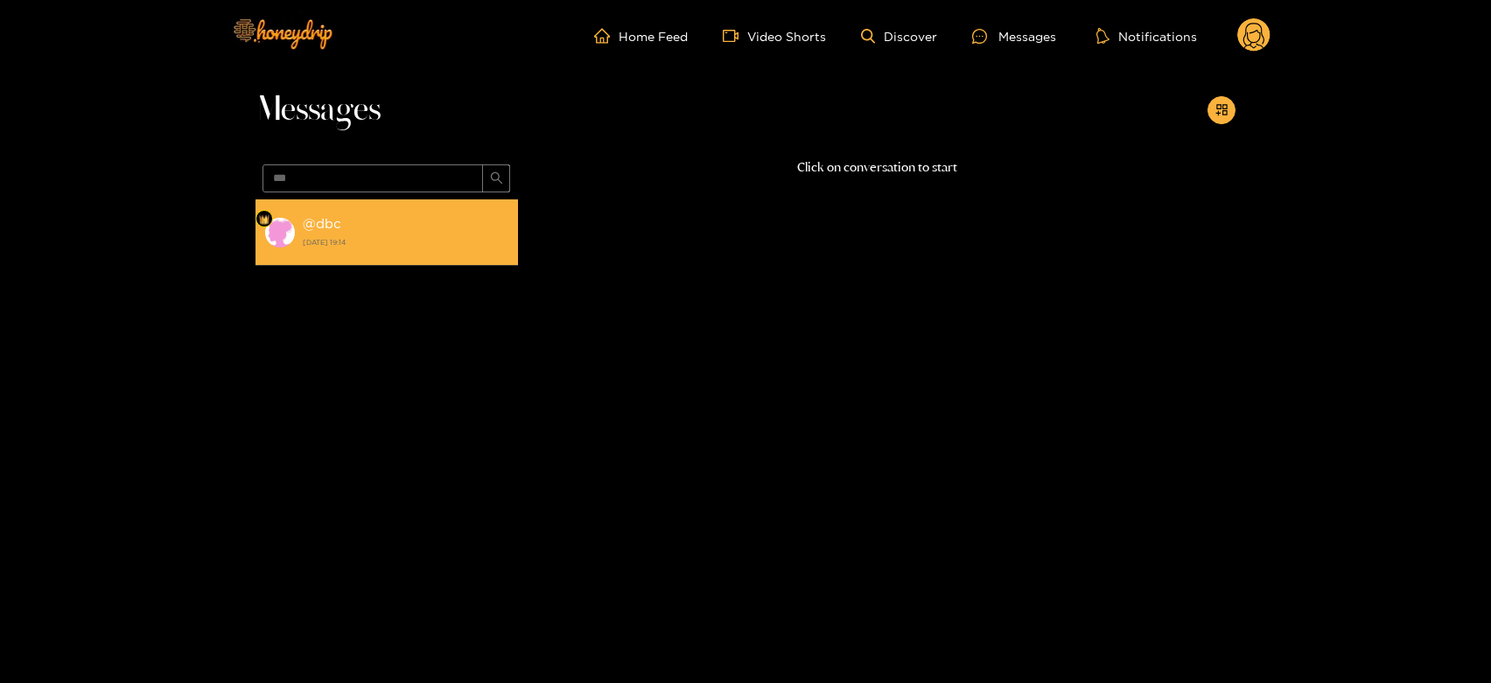
click at [413, 242] on strong "[DATE] 19:14" at bounding box center [406, 242] width 206 height 16
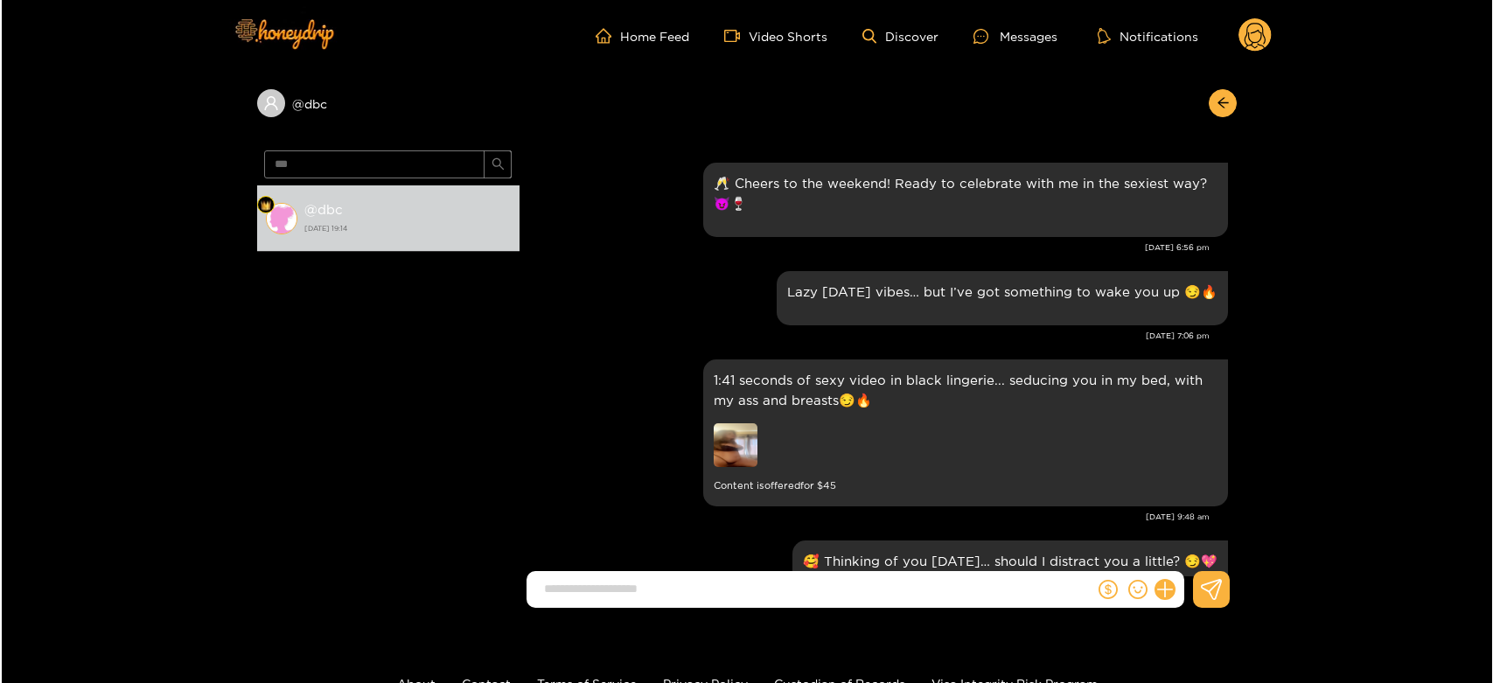
scroll to position [1812, 0]
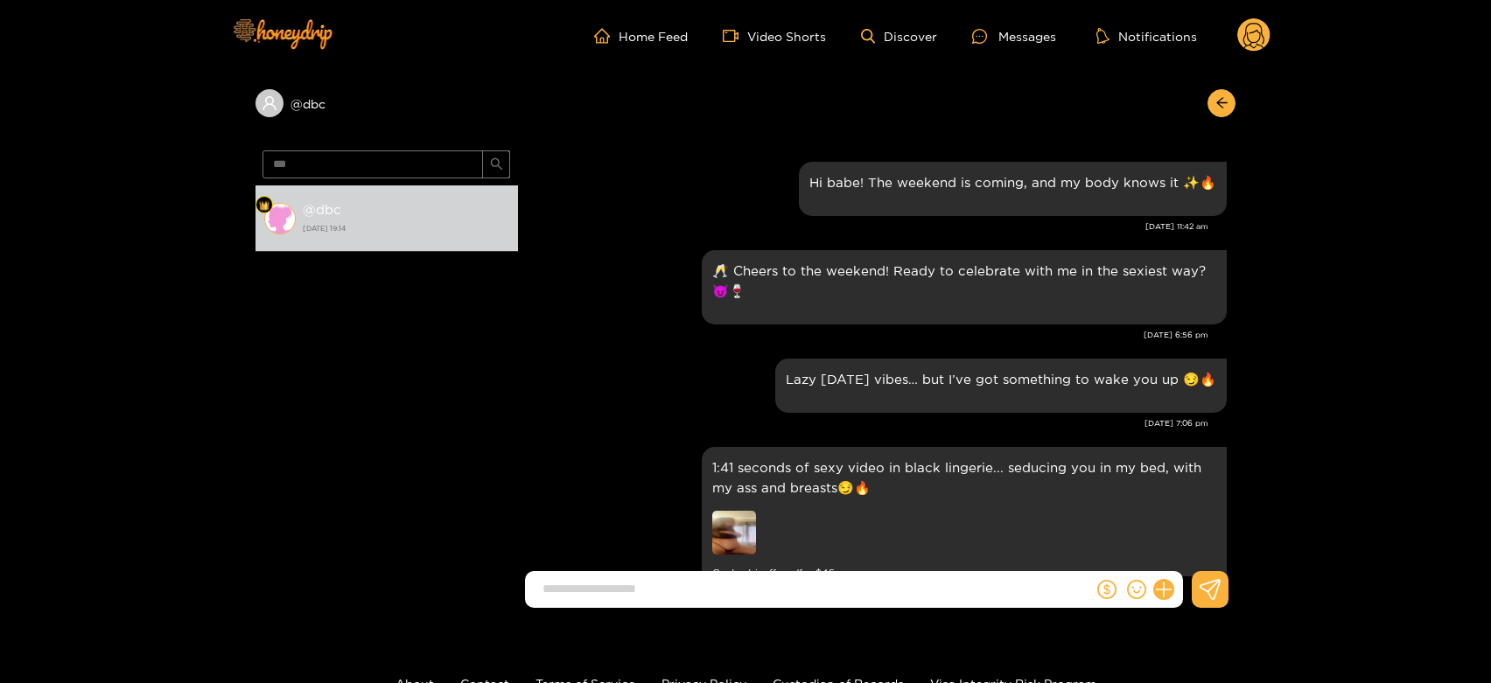
click at [1253, 32] on circle at bounding box center [1253, 34] width 33 height 33
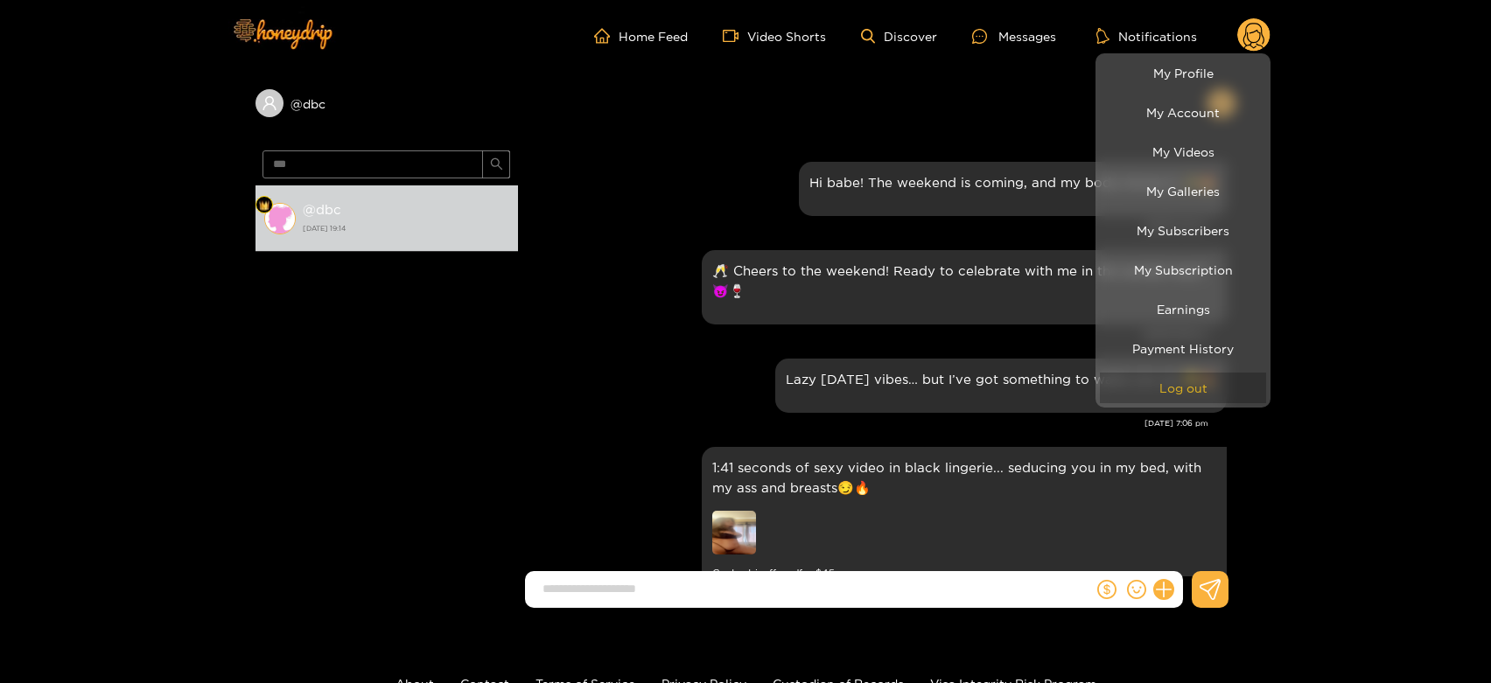
click at [1176, 379] on button "Log out" at bounding box center [1183, 388] width 166 height 31
